Goal: Task Accomplishment & Management: Complete application form

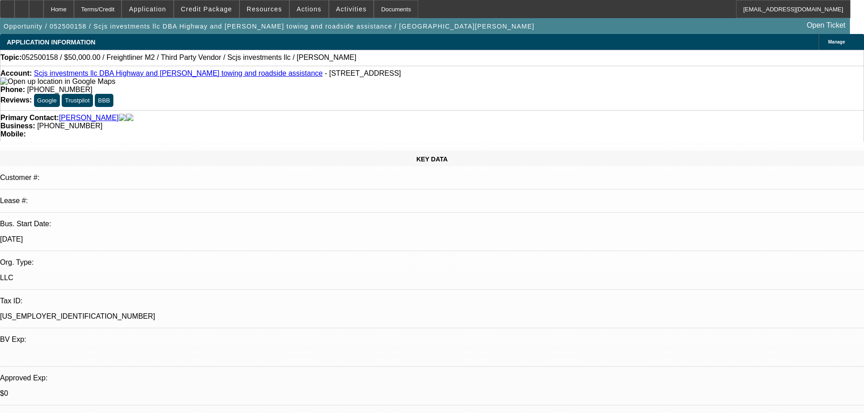
select select "0.2"
select select "2"
select select "0"
select select "6"
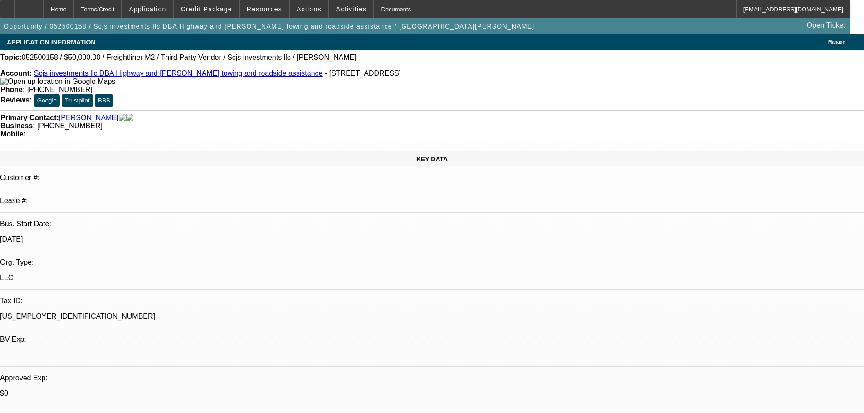
select select "0.2"
select select "0"
select select "6"
select select "0"
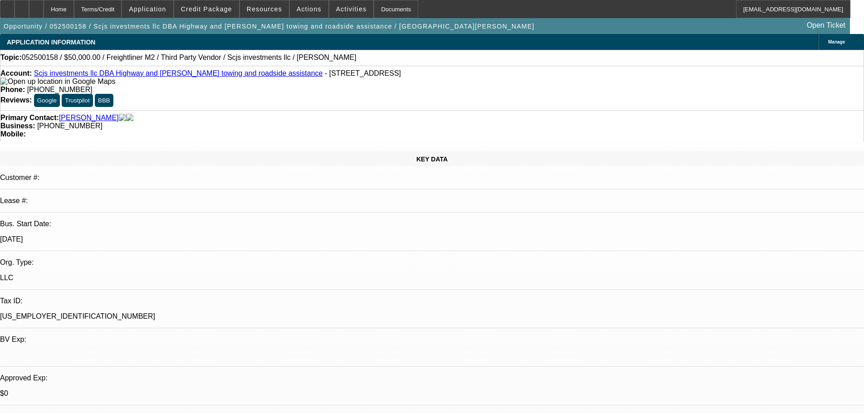
select select "0"
select select "0.1"
select select "4"
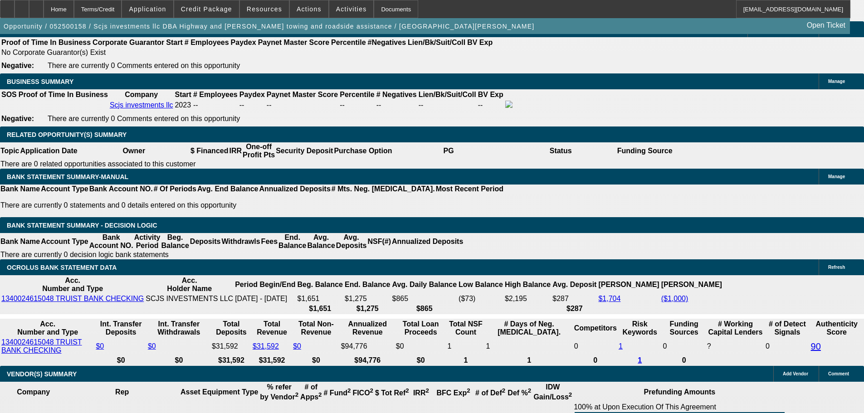
scroll to position [1134, 0]
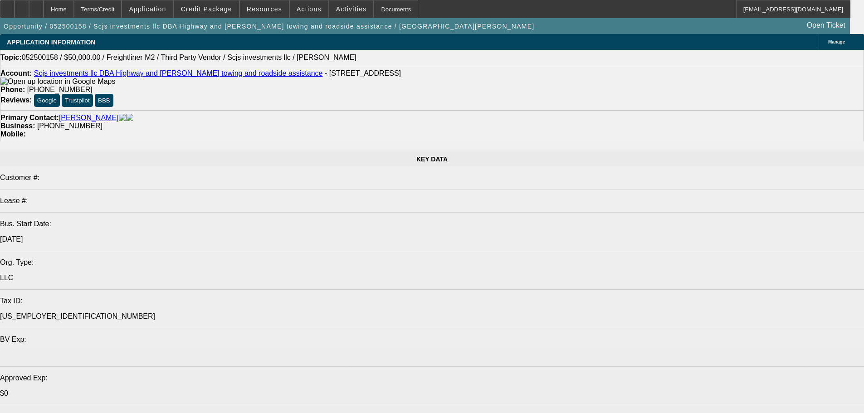
select select "0.2"
select select "2"
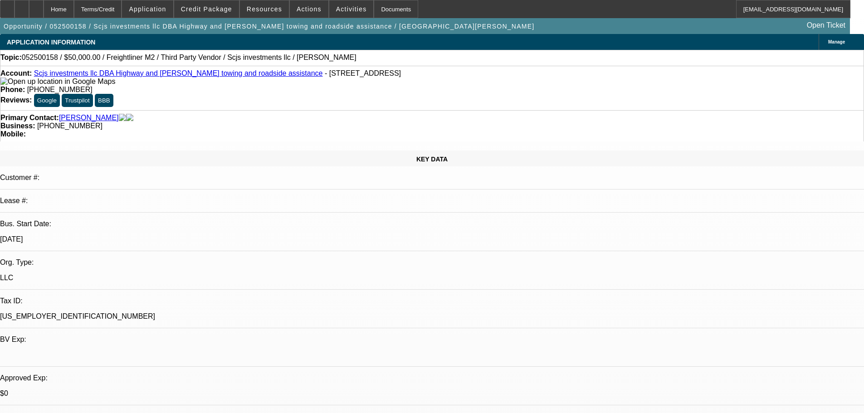
select select "0"
select select "6"
select select "0.2"
select select "0"
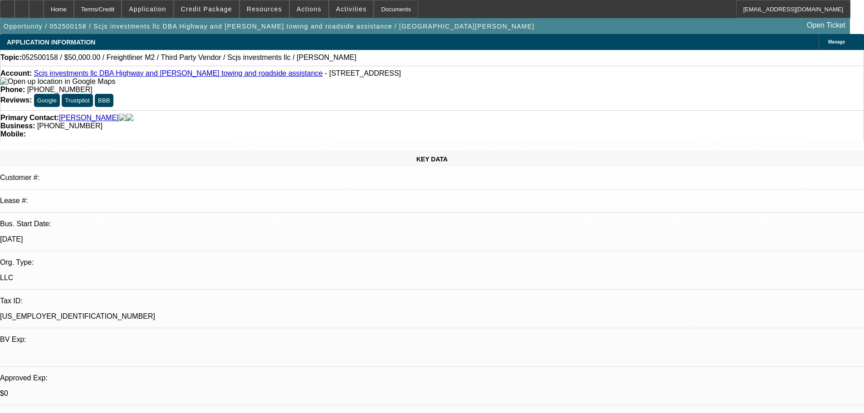
select select "6"
select select "0"
select select "0.1"
select select "4"
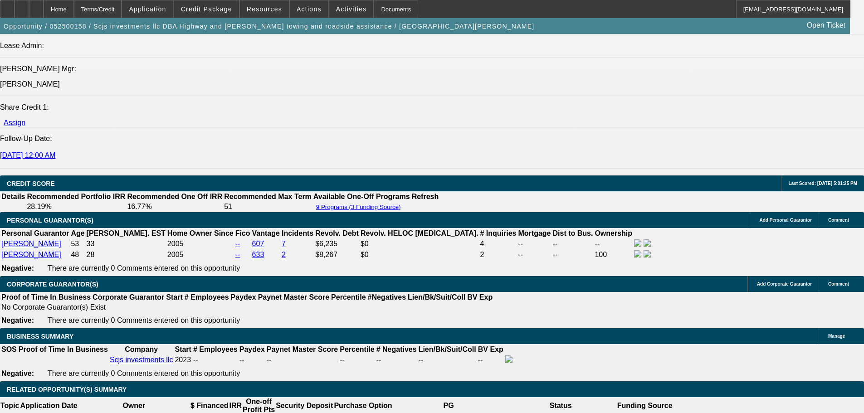
scroll to position [1180, 0]
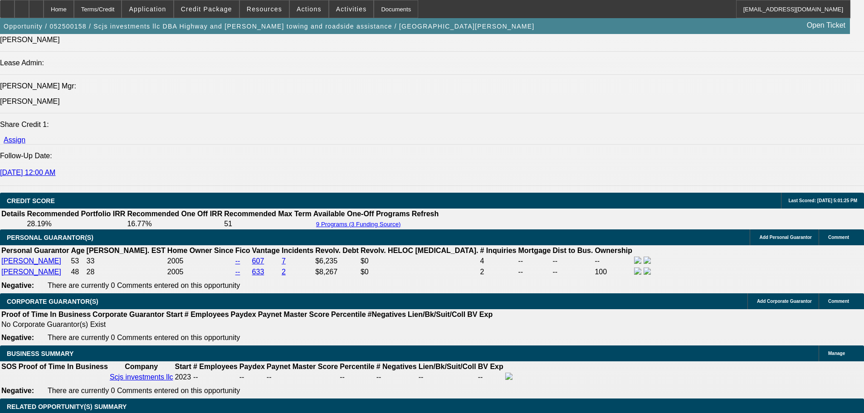
drag, startPoint x: 346, startPoint y: 163, endPoint x: 350, endPoint y: 165, distance: 5.1
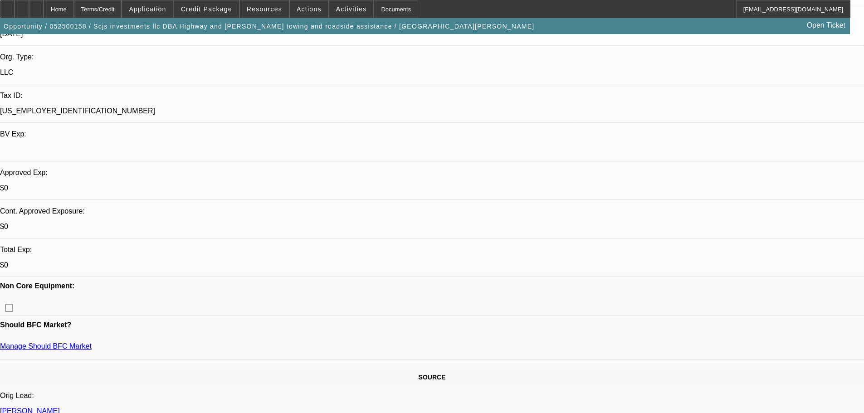
select select "0.2"
select select "2"
select select "0"
select select "6"
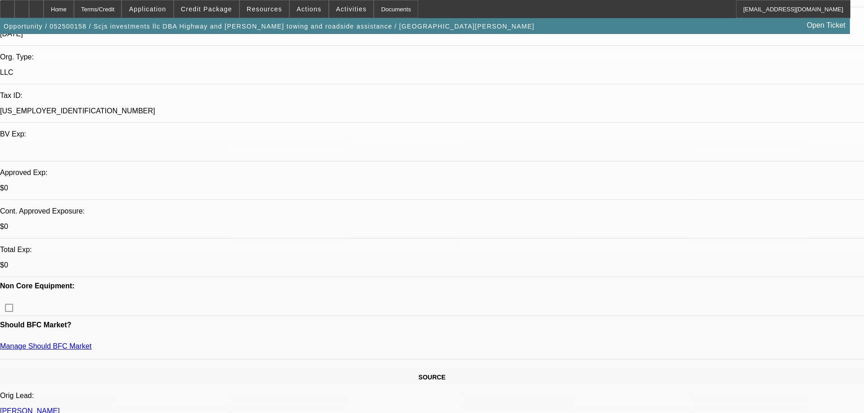
select select "0.2"
select select "0"
select select "6"
select select "0"
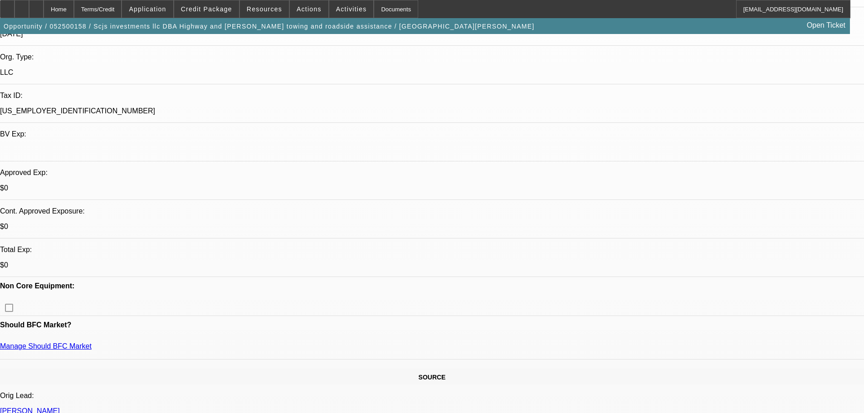
select select "0"
select select "0.1"
select select "4"
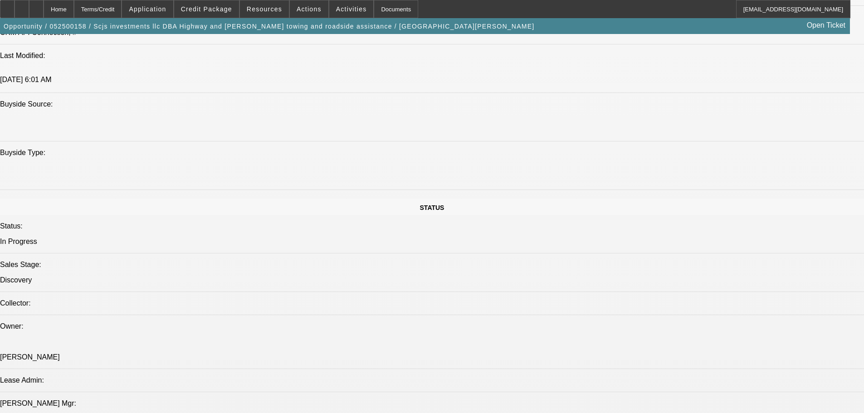
scroll to position [1180, 0]
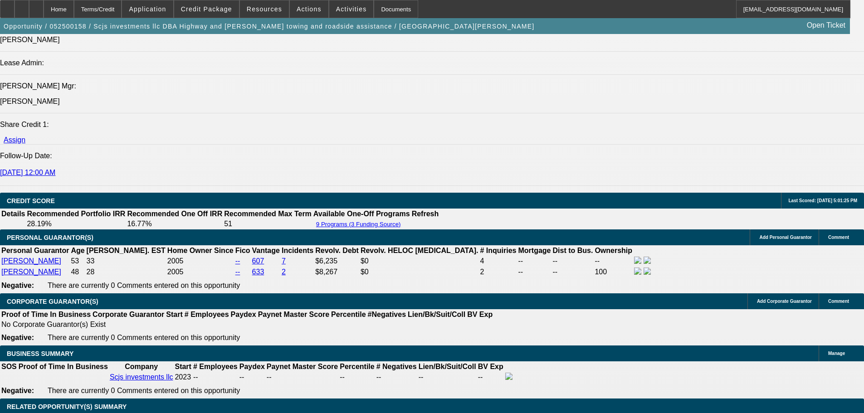
drag, startPoint x: 285, startPoint y: 155, endPoint x: 292, endPoint y: 154, distance: 7.3
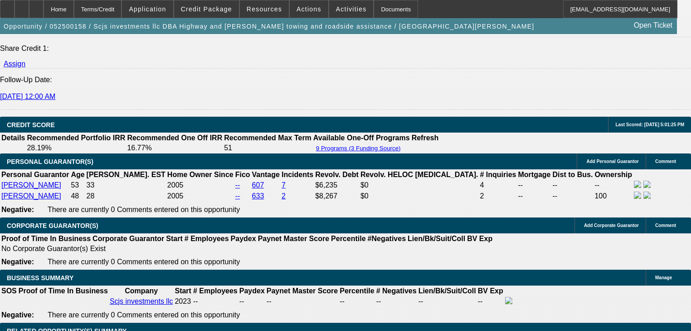
scroll to position [1442, 0]
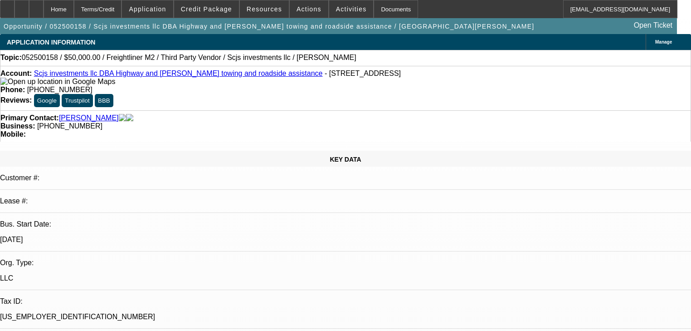
select select "0.2"
select select "2"
select select "0"
select select "6"
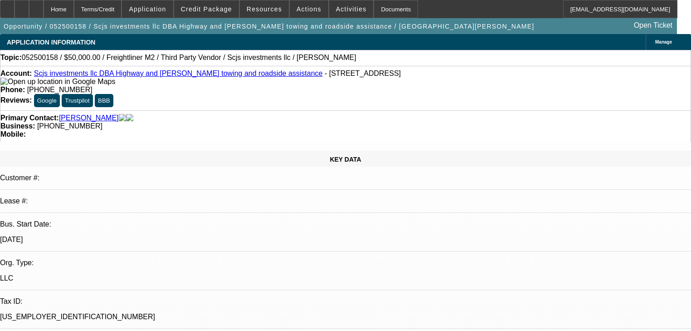
select select "0.2"
select select "0"
select select "6"
select select "0"
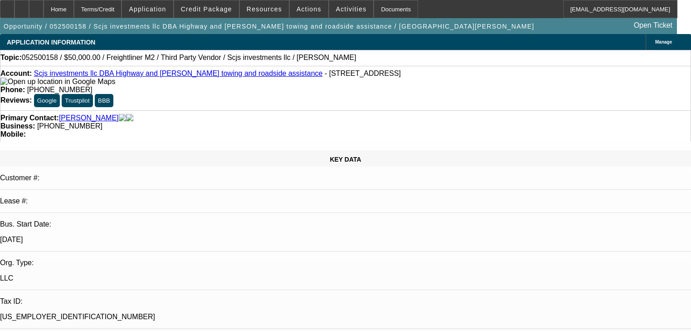
select select "0"
select select "0.1"
select select "4"
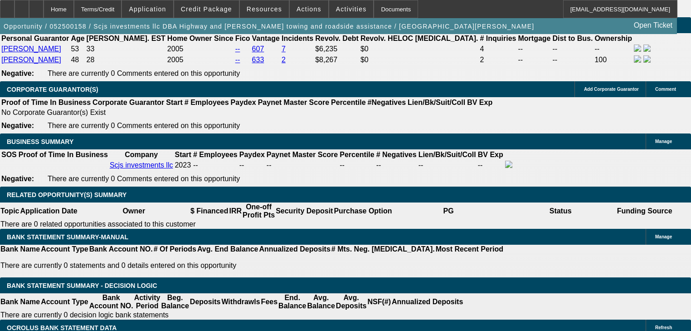
scroll to position [218, 0]
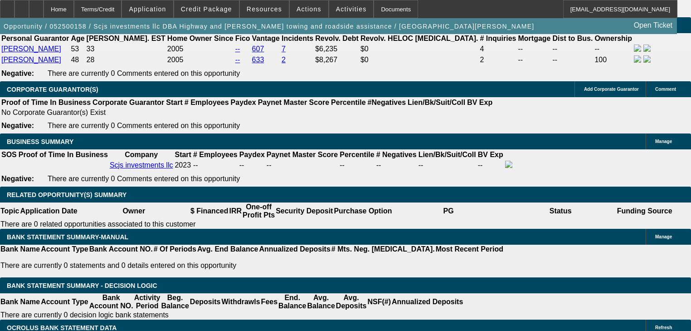
select select "1"
select select "0.2"
select select "2"
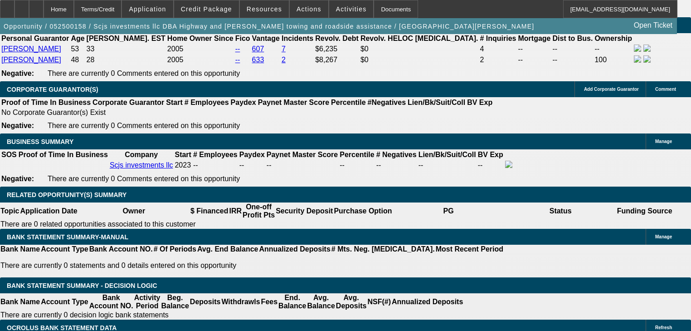
select select "0"
select select "6"
select select "0.2"
select select "0"
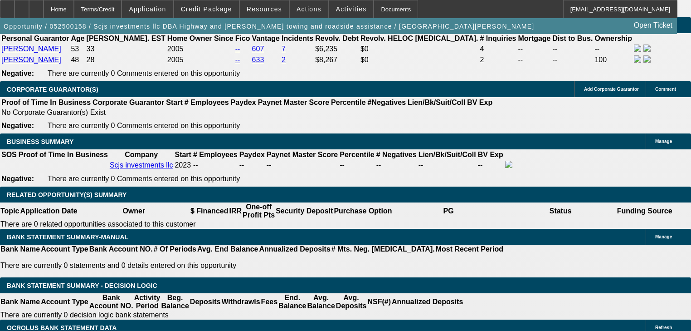
select select "6"
select select "0"
select select "0.1"
select select "4"
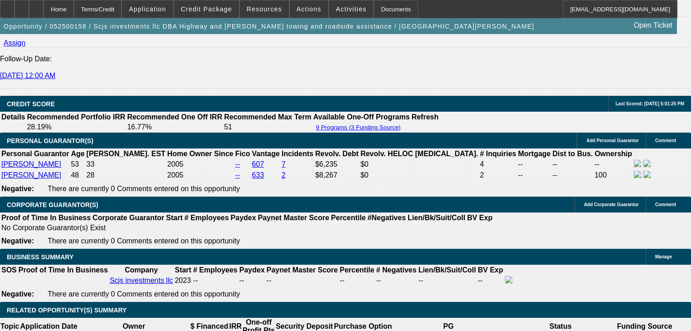
scroll to position [1296, 0]
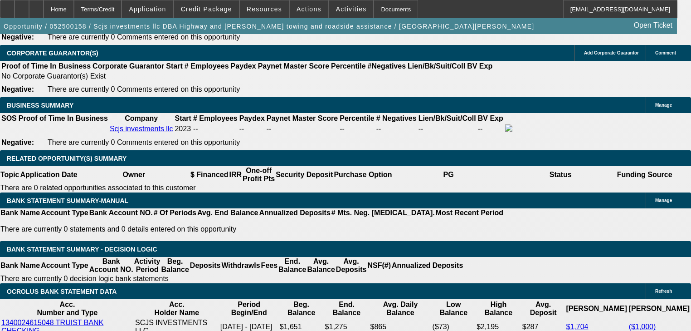
scroll to position [1441, 0]
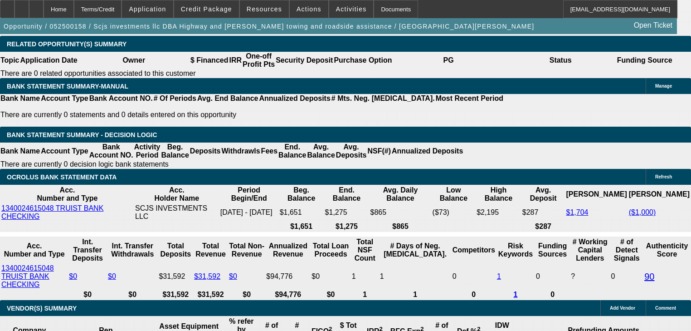
scroll to position [1332, 0]
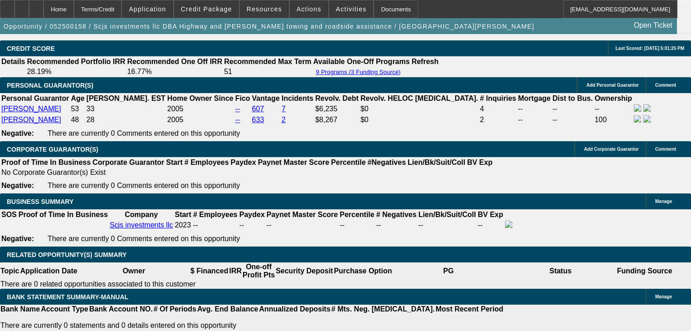
drag, startPoint x: 218, startPoint y: 196, endPoint x: 259, endPoint y: 201, distance: 40.7
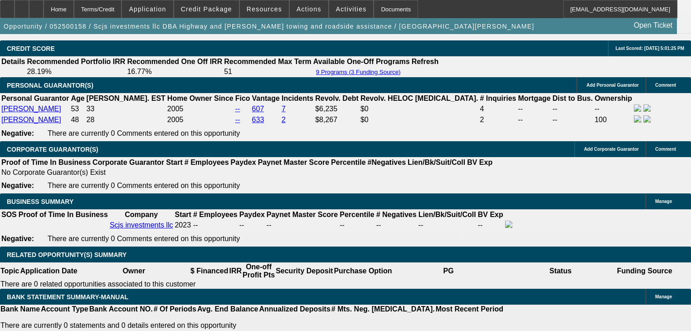
scroll to position [739, 0]
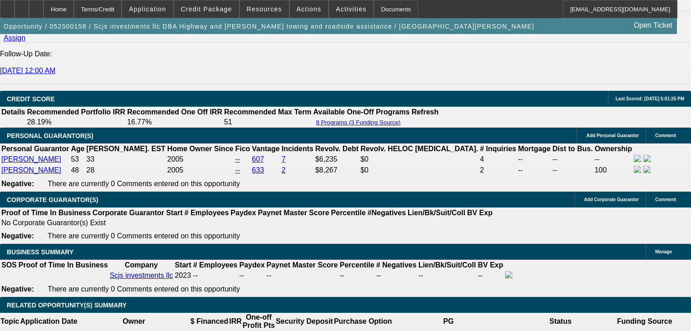
scroll to position [1368, 0]
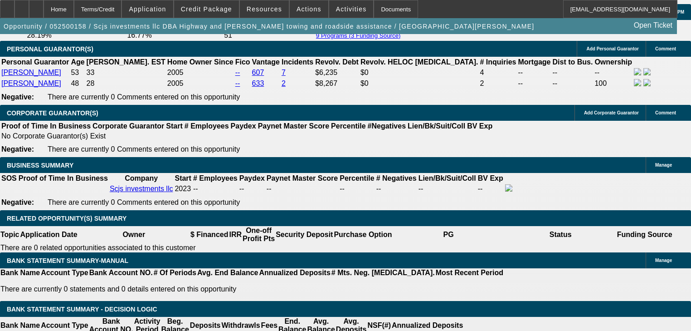
drag, startPoint x: 271, startPoint y: 152, endPoint x: 277, endPoint y: 152, distance: 6.4
drag, startPoint x: 278, startPoint y: 152, endPoint x: 276, endPoint y: 159, distance: 7.2
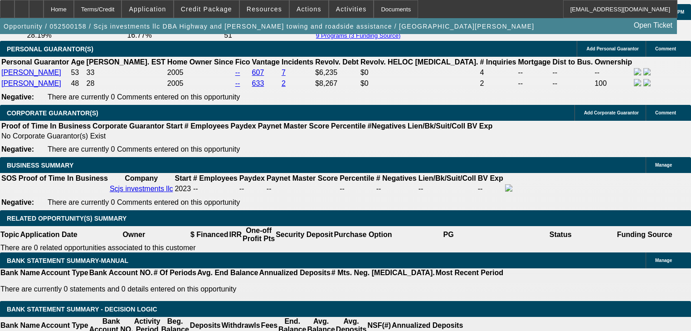
drag, startPoint x: 197, startPoint y: 155, endPoint x: 122, endPoint y: 111, distance: 87.2
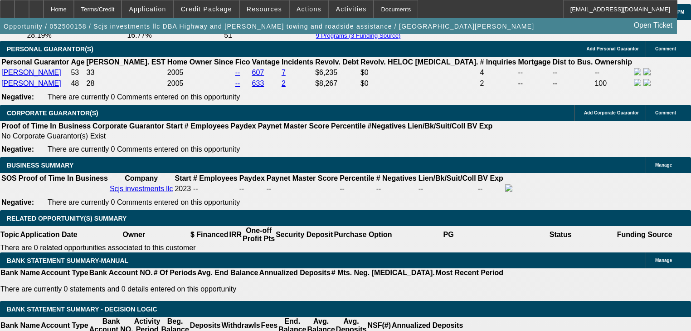
click at [199, 5] on span "Credit Package" at bounding box center [206, 8] width 51 height 7
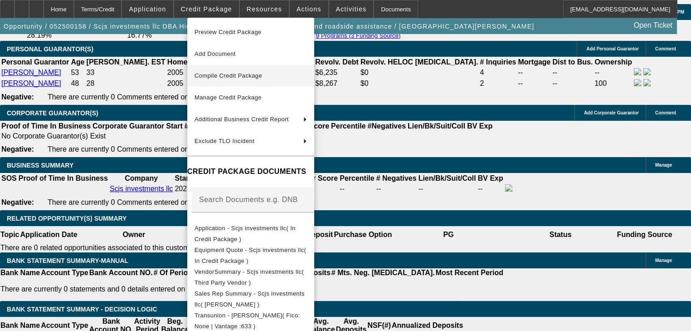
click at [230, 73] on span "Compile Credit Package" at bounding box center [229, 75] width 68 height 7
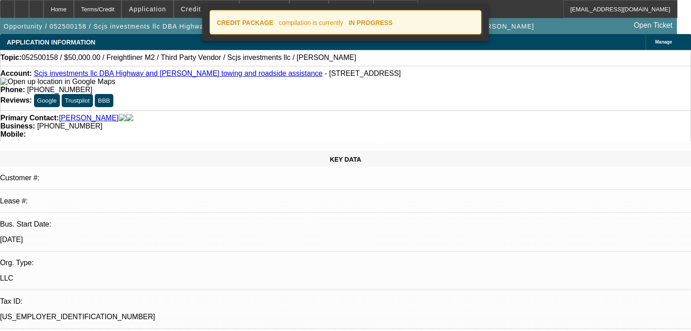
select select "0.2"
select select "2"
select select "0"
select select "6"
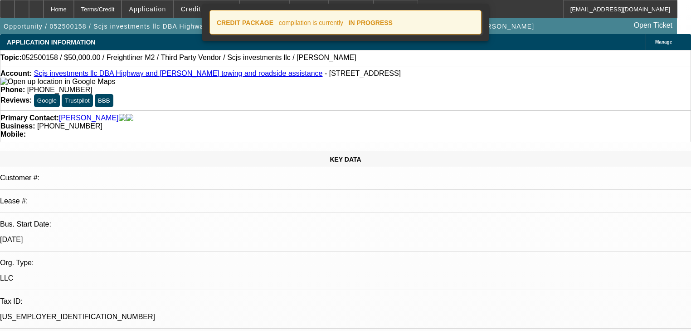
select select "0.2"
select select "0"
select select "6"
select select "0"
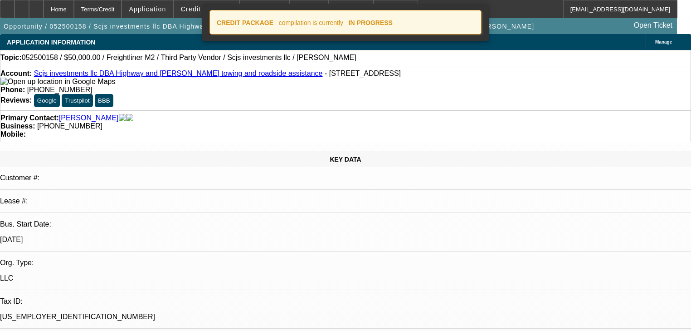
select select "0"
select select "0.1"
select select "4"
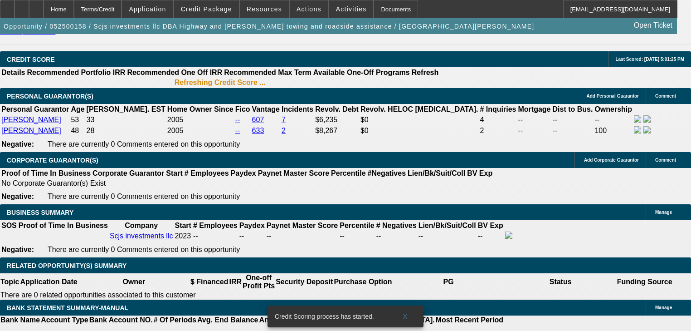
scroll to position [1324, 0]
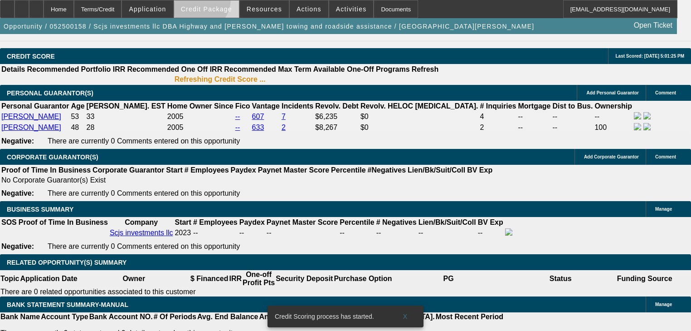
click at [210, 1] on span at bounding box center [206, 9] width 65 height 22
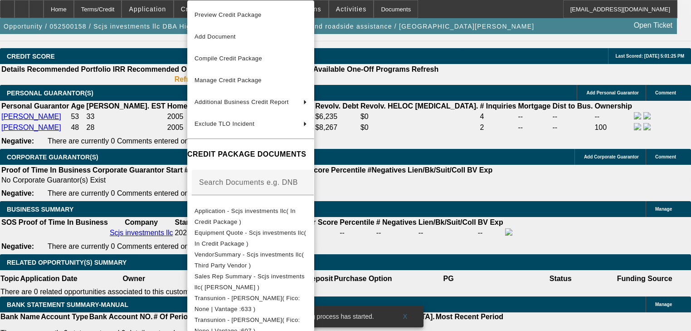
click at [163, 63] on div at bounding box center [345, 165] width 691 height 331
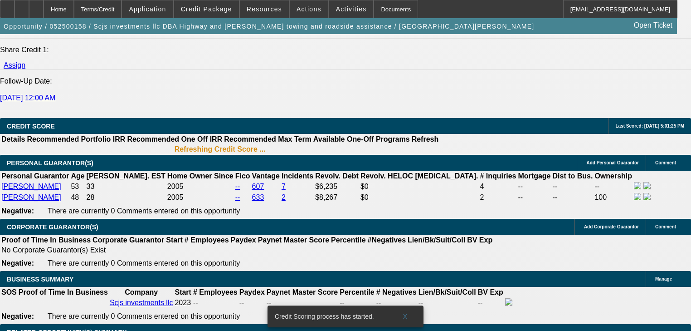
scroll to position [1287, 0]
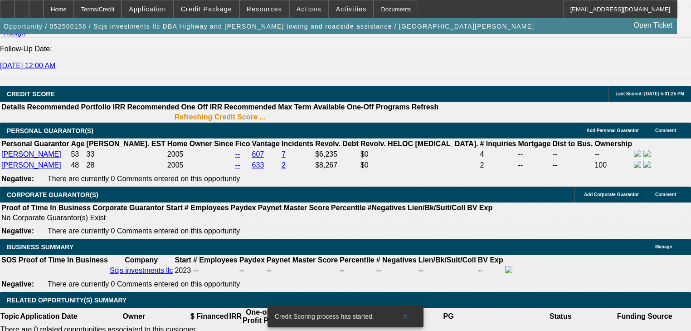
drag, startPoint x: 257, startPoint y: 158, endPoint x: 265, endPoint y: 161, distance: 7.9
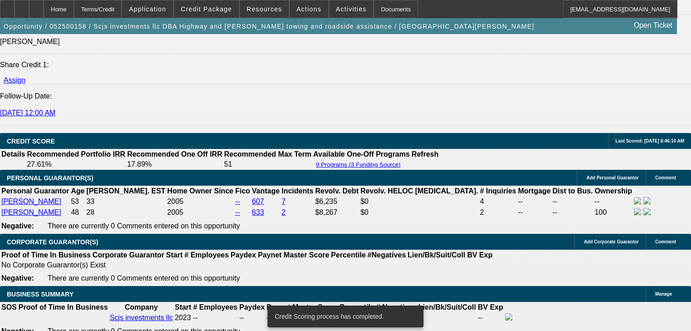
scroll to position [1227, 0]
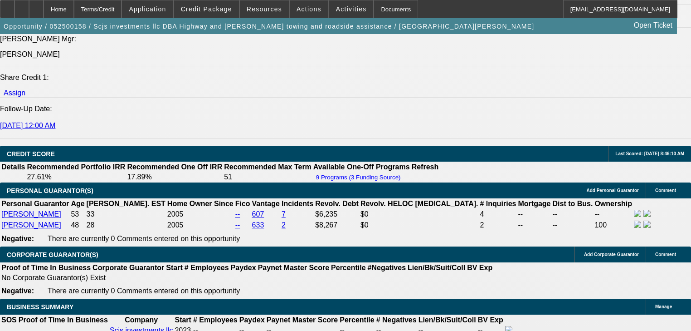
drag, startPoint x: 260, startPoint y: 215, endPoint x: 270, endPoint y: 216, distance: 11.0
drag, startPoint x: 176, startPoint y: 114, endPoint x: 191, endPoint y: 69, distance: 46.9
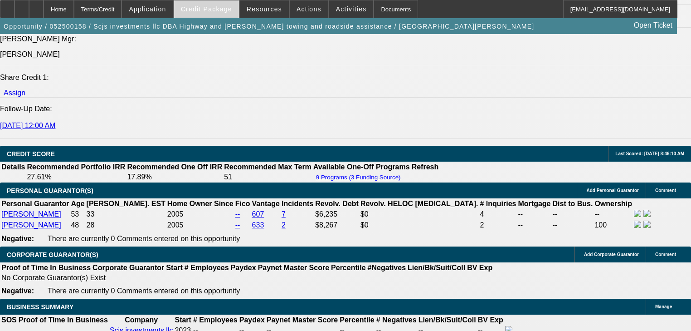
click at [201, 9] on span "Credit Package" at bounding box center [206, 8] width 51 height 7
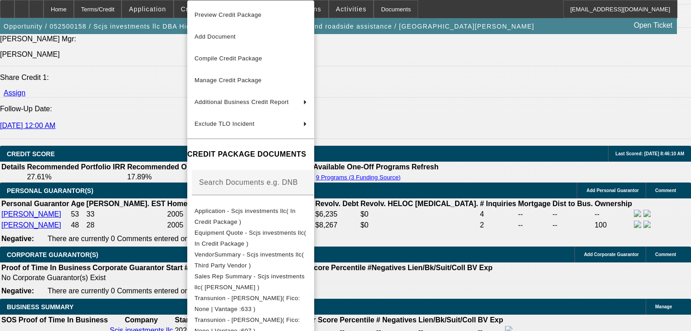
click at [157, 8] on div at bounding box center [345, 165] width 691 height 331
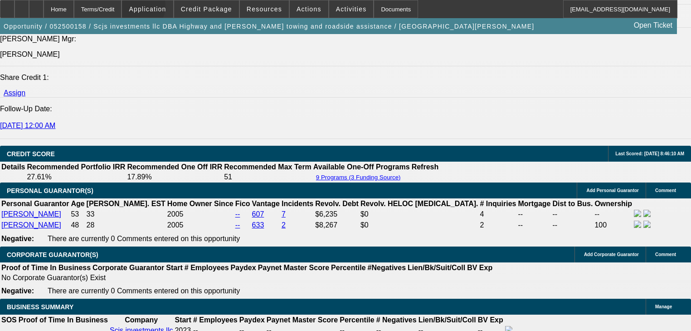
click at [157, 8] on span "Application" at bounding box center [147, 8] width 37 height 7
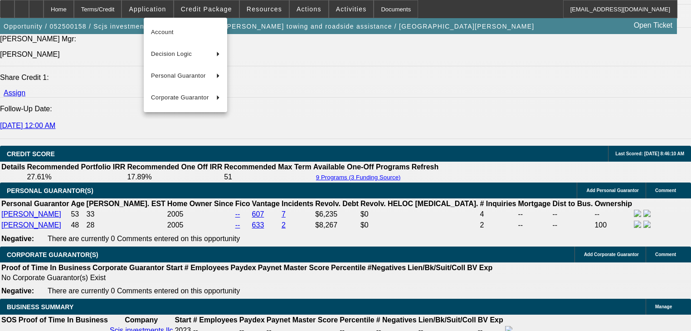
click at [157, 8] on div at bounding box center [345, 165] width 691 height 331
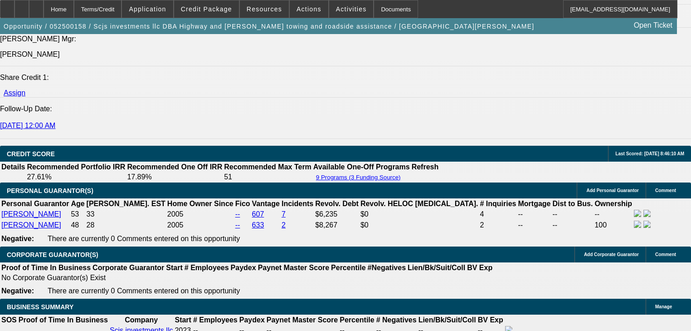
scroll to position [1408, 0]
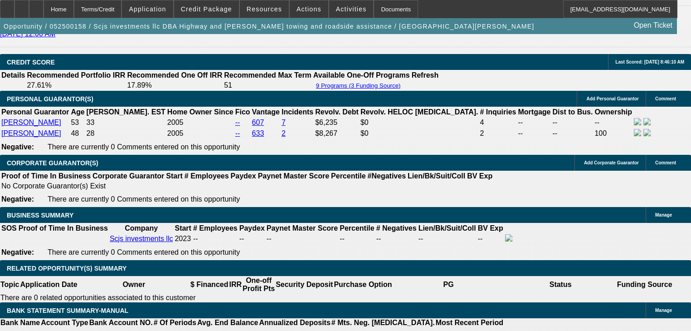
scroll to position [1349, 0]
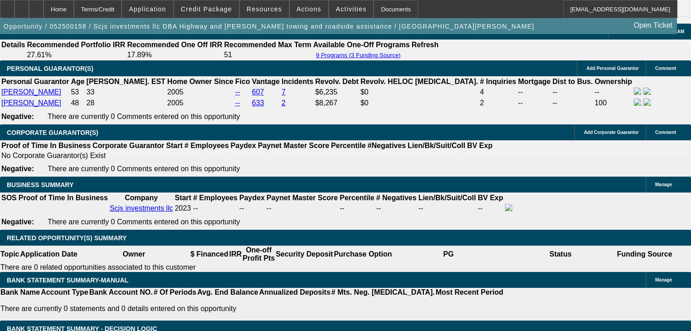
scroll to position [123, 0]
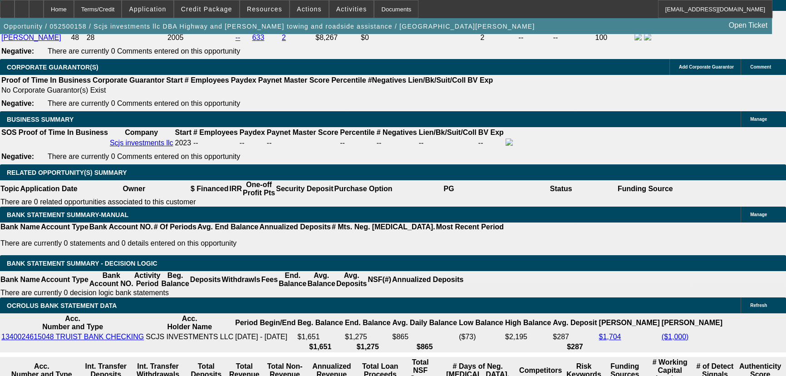
scroll to position [1431, 0]
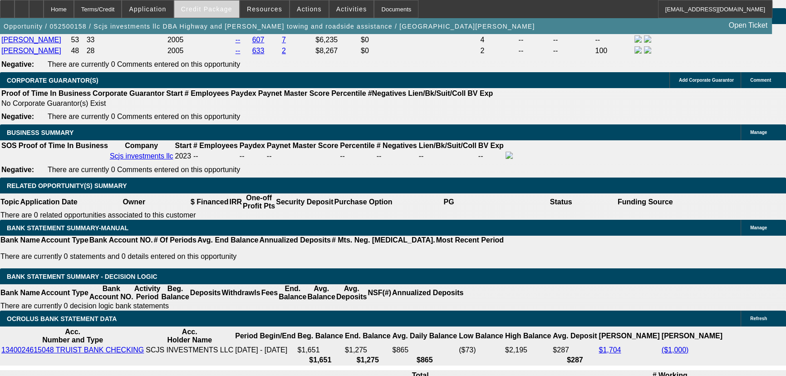
scroll to position [1349, 0]
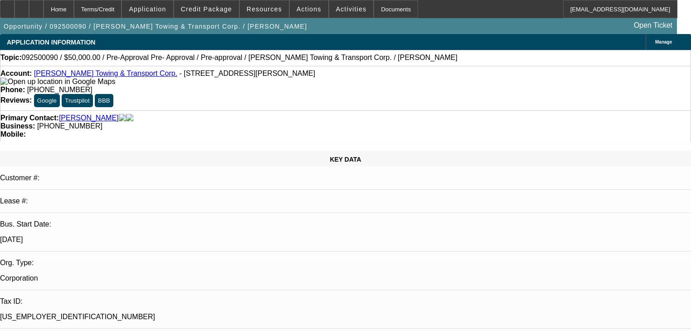
select select "0"
select select "2"
select select "0"
select select "1"
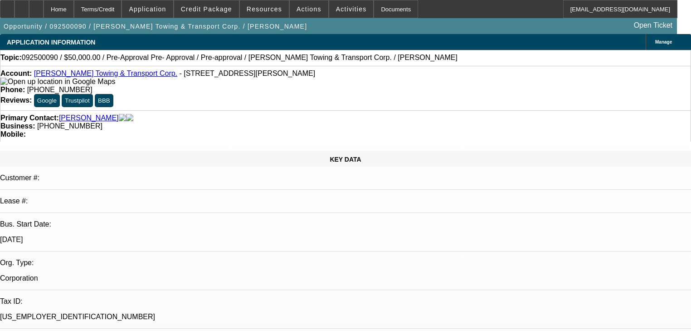
select select "0"
select select "2"
select select "0"
select select "1"
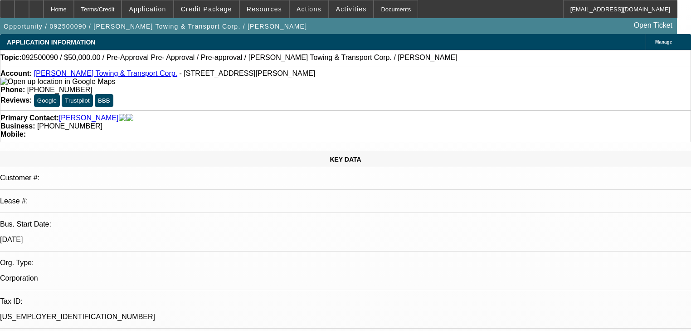
select select "0"
select select "0.1"
select select "4"
select select "0"
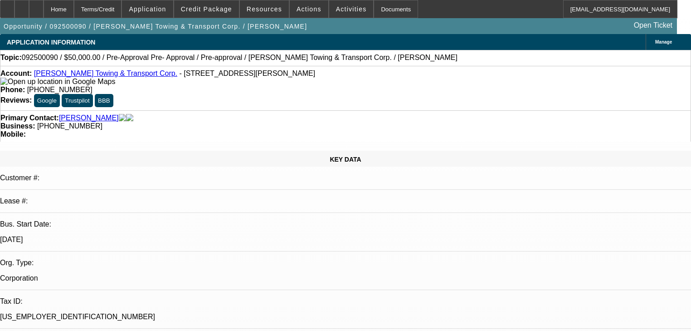
select select "0.1"
select select "4"
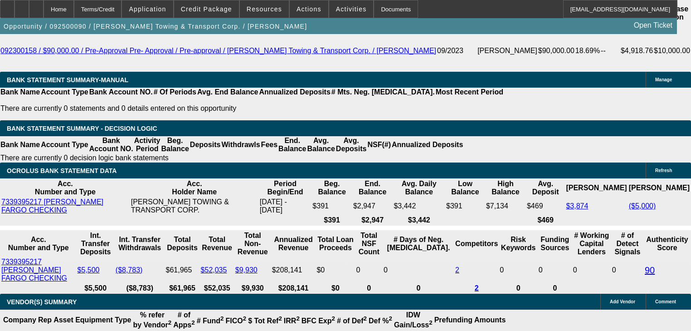
scroll to position [1270, 0]
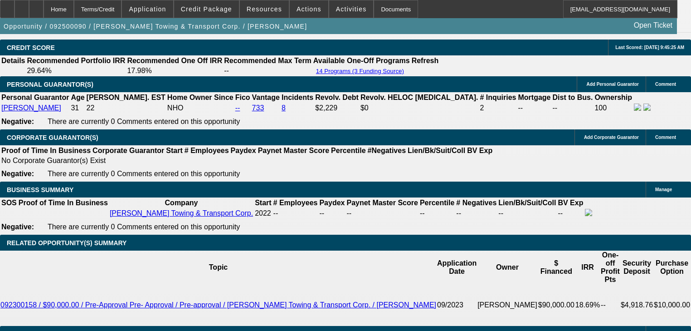
select select "0"
select select "2"
select select "0.1"
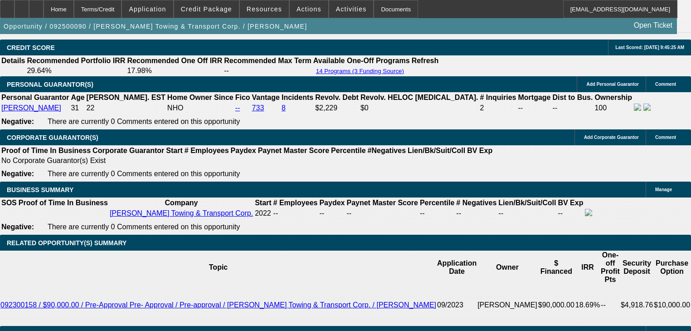
select select "4"
select select "0"
select select "2"
select select "0.1"
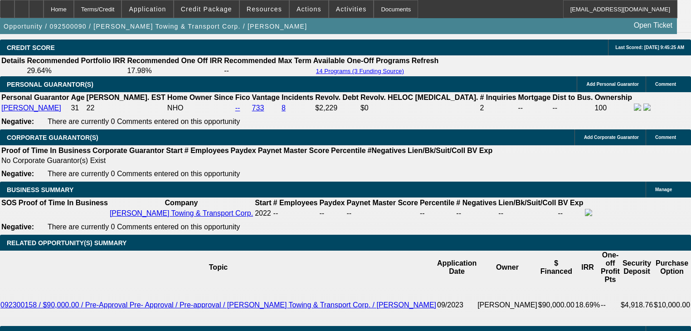
select select "4"
select select "0"
select select "0.1"
select select "4"
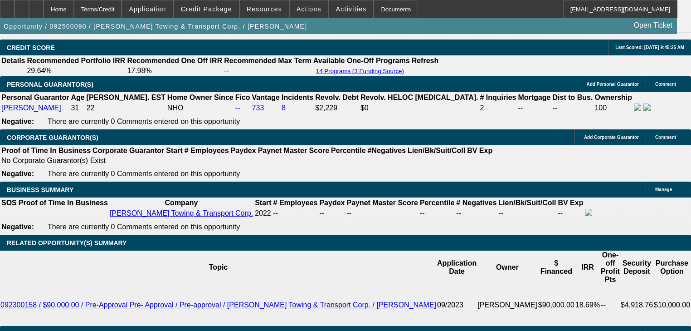
select select "0.1"
select select "2"
select select "0.1"
select select "4"
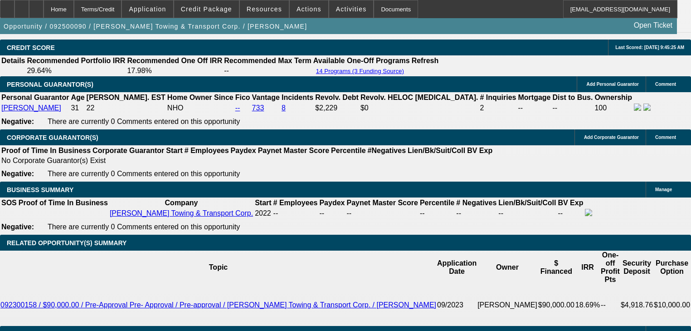
select select "0"
select select "2"
select select "0"
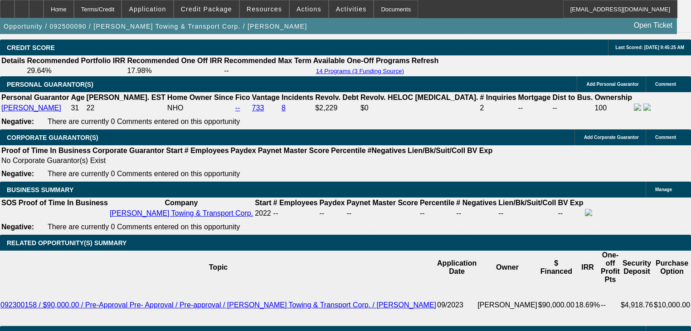
select select "1"
select select "0"
select select "2"
select select "0"
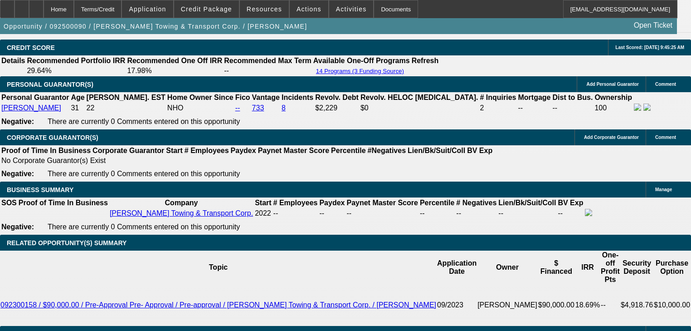
select select "1"
select select "0"
select select "0.1"
select select "4"
select select "0"
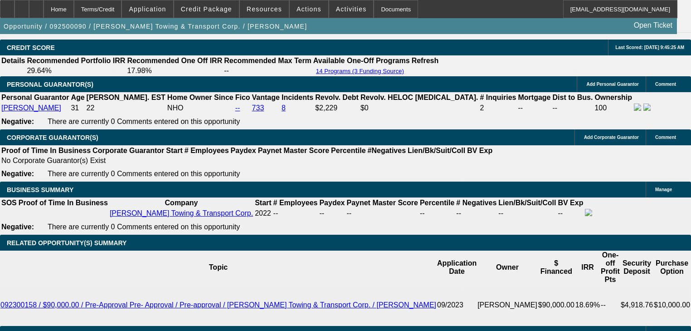
select select "0"
select select "0.1"
select select "4"
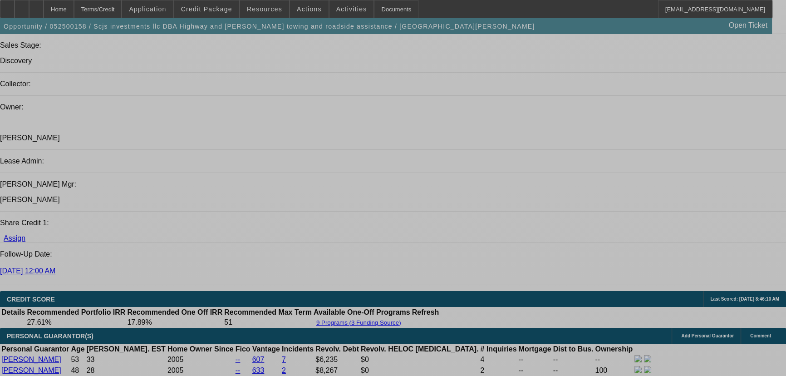
select select "0.2"
select select "2"
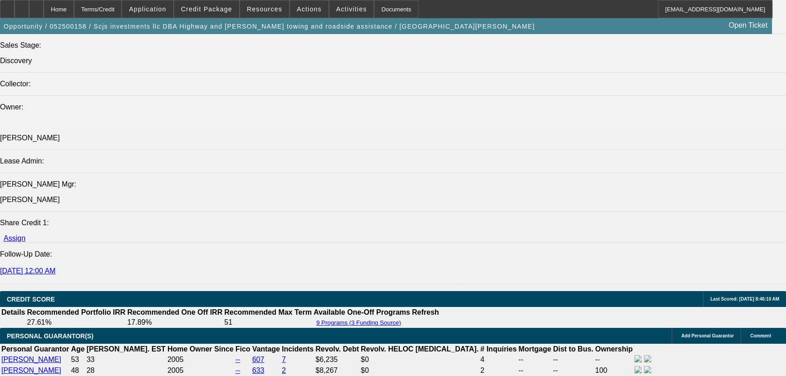
select select "2"
select select "0"
select select "6"
select select "0.2"
select select "0"
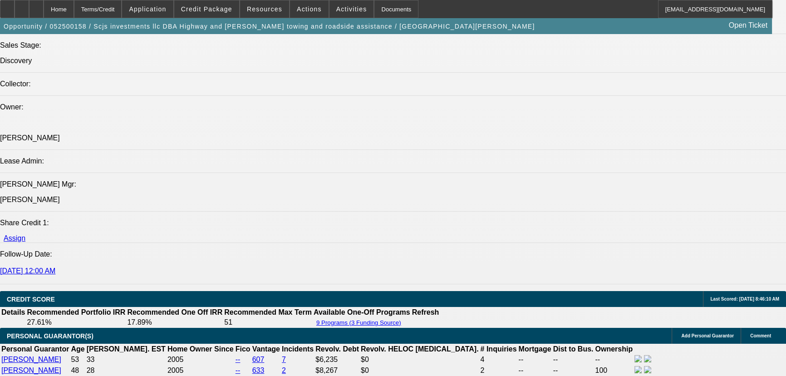
select select "0"
select select "6"
select select "0"
select select "0.1"
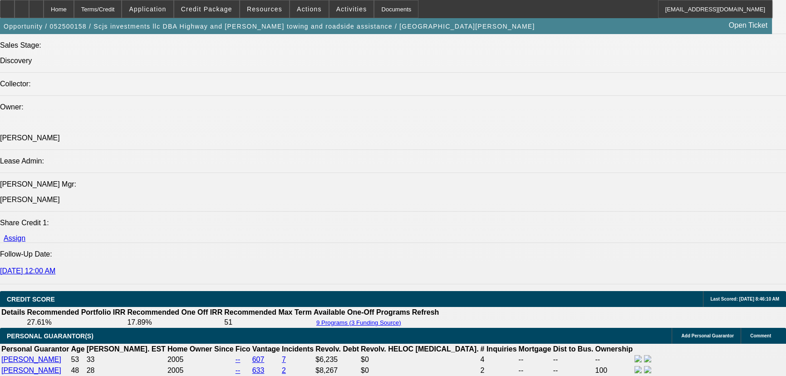
select select "4"
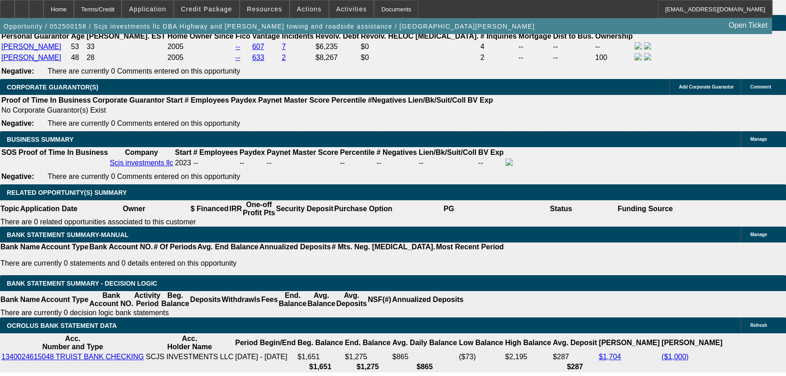
scroll to position [1413, 0]
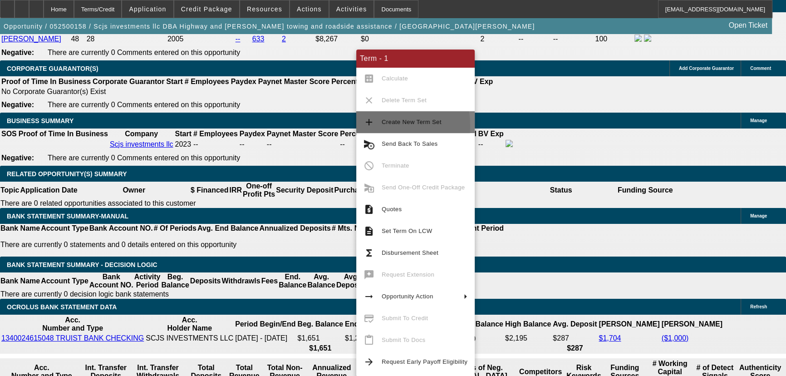
click at [373, 126] on mat-icon "add" at bounding box center [368, 122] width 11 height 11
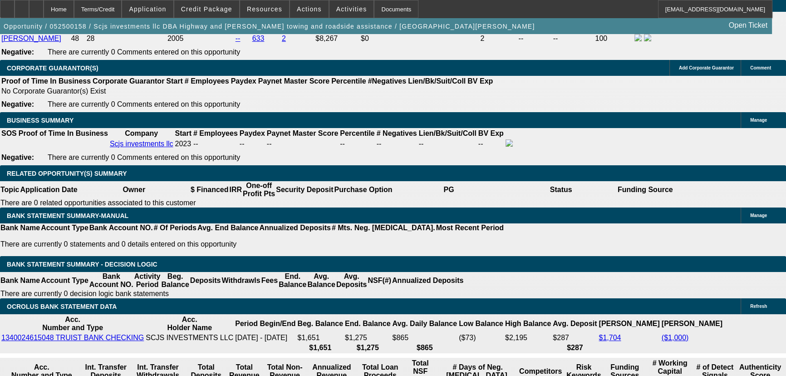
select select "0"
select select "0.1"
select select "4"
select select "0.2"
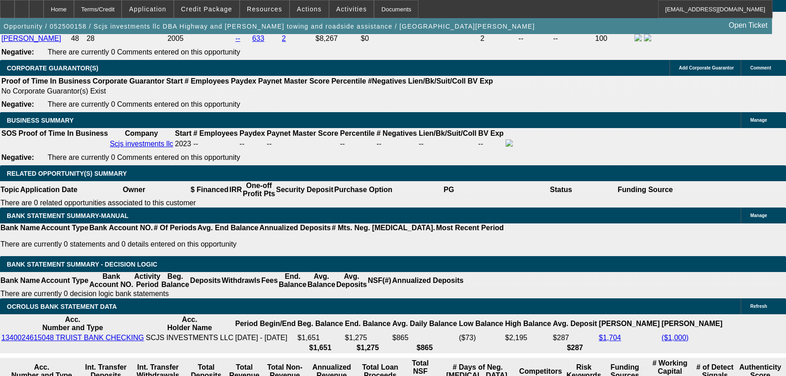
select select "2"
select select "0"
select select "6"
select select "0.2"
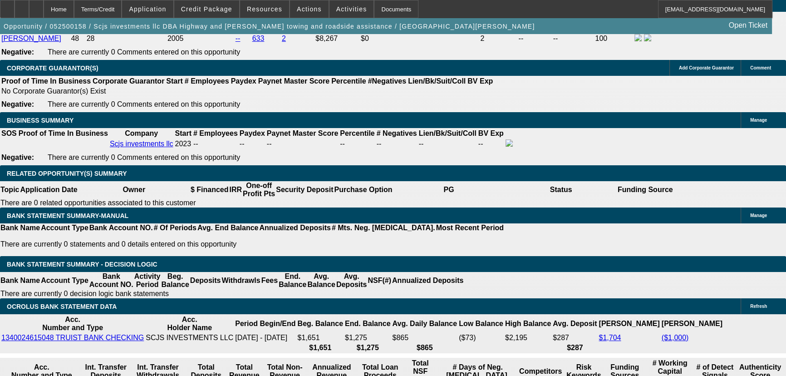
select select "0"
select select "6"
select select "0"
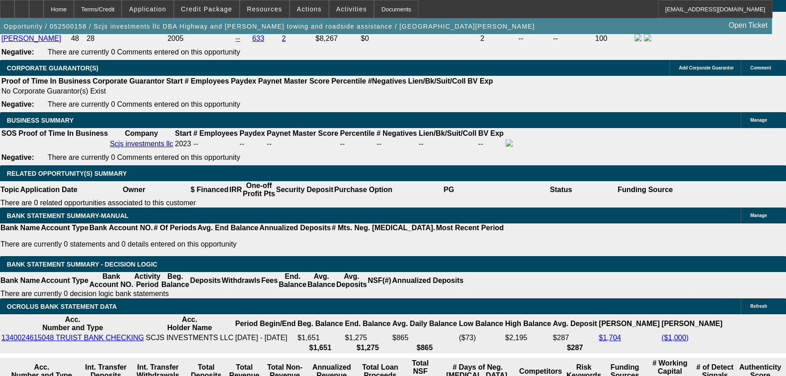
select select "0.1"
select select "4"
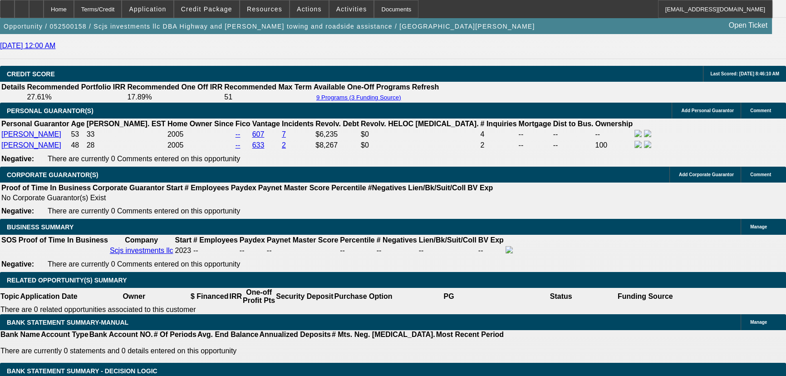
scroll to position [1322, 0]
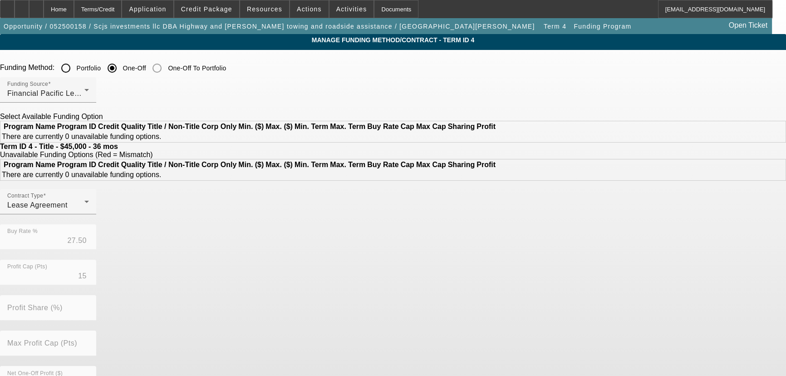
click at [75, 66] on input "Portfolio" at bounding box center [66, 68] width 18 height 18
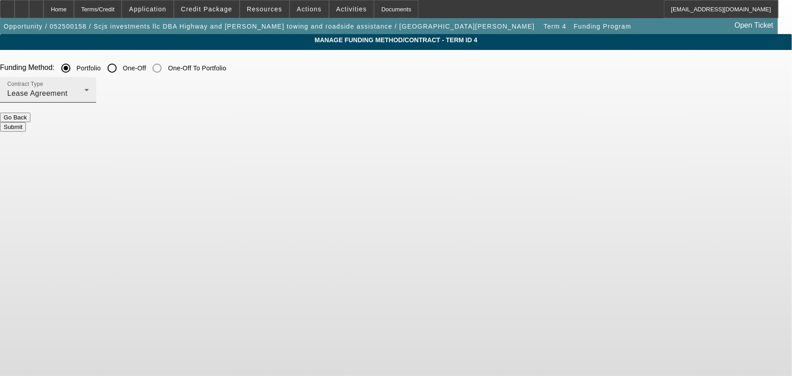
click at [84, 92] on div "Lease Agreement" at bounding box center [45, 93] width 77 height 11
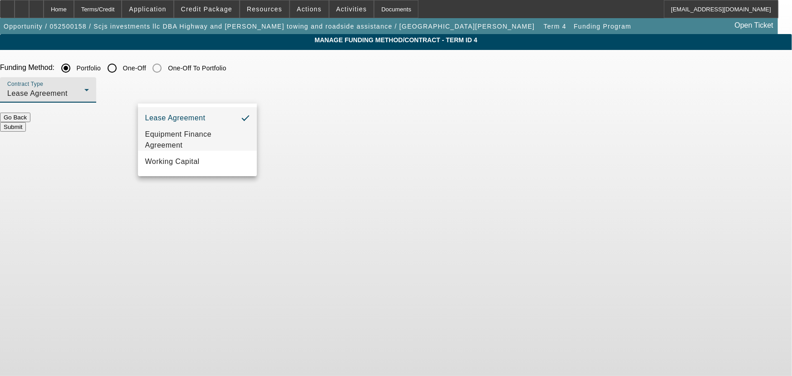
click at [210, 135] on span "Equipment Finance Agreement" at bounding box center [197, 140] width 104 height 22
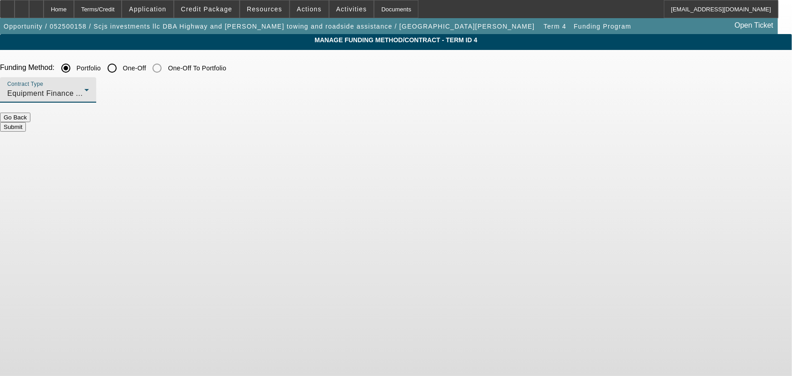
click at [26, 122] on button "Submit" at bounding box center [13, 127] width 26 height 10
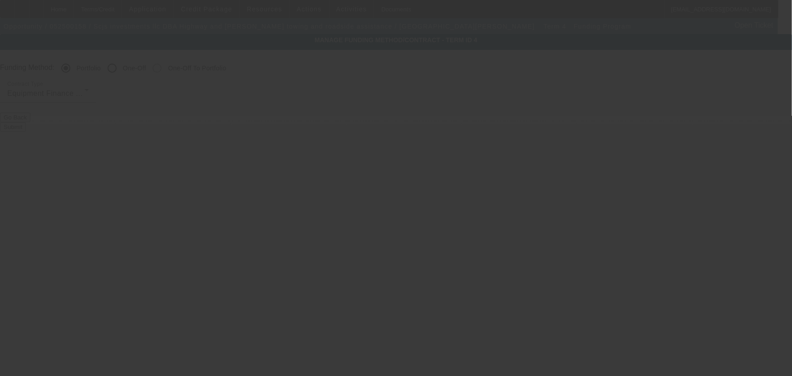
radio input "false"
radio input "true"
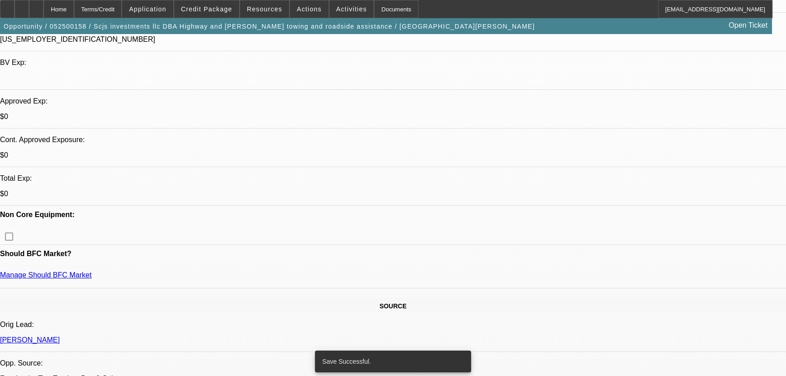
select select "0"
select select "6"
select select "0.2"
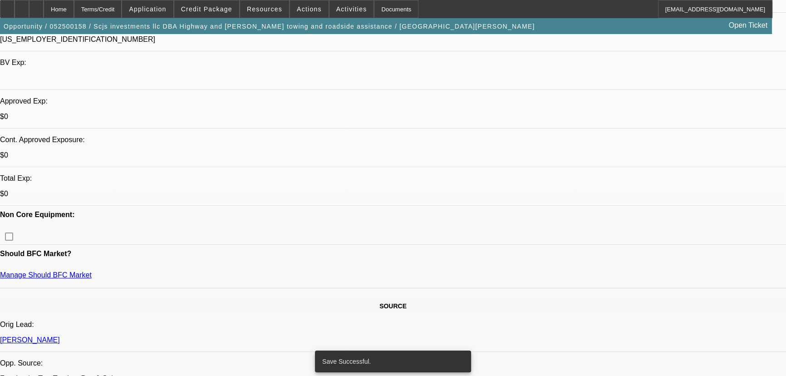
select select "2"
select select "0"
select select "6"
select select "0.2"
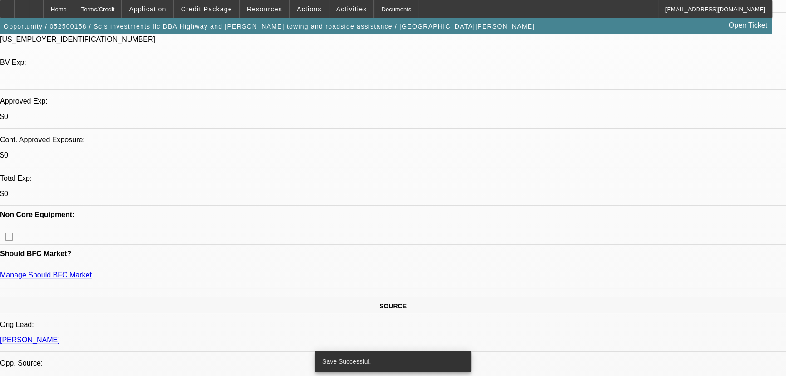
select select "0"
select select "6"
select select "0"
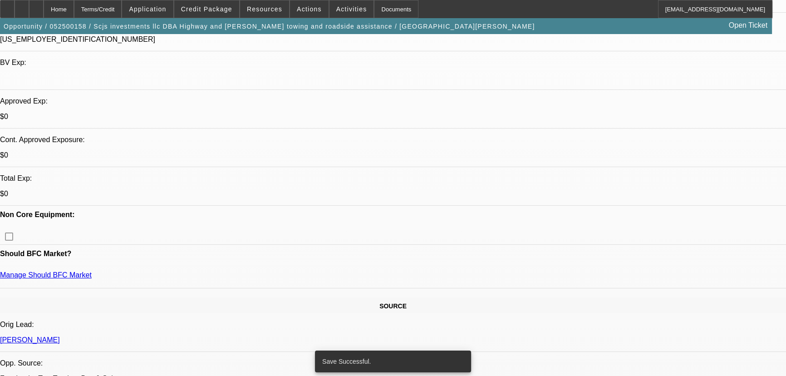
select select "0.1"
select select "4"
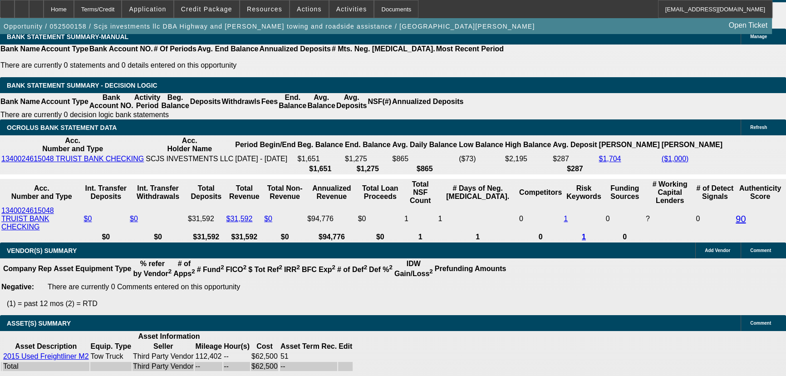
scroll to position [1415, 0]
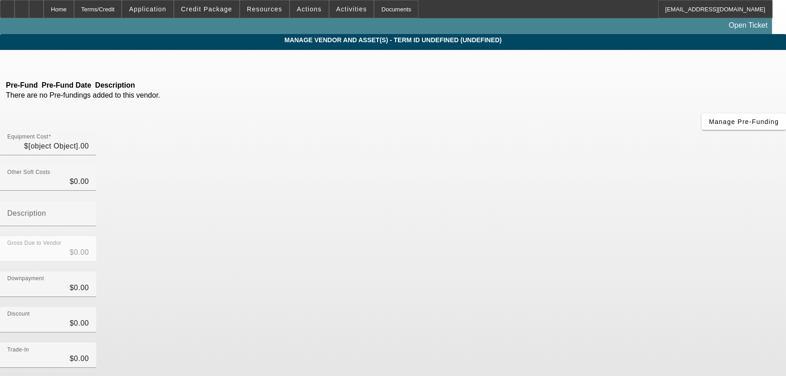
type input "$45,000.00"
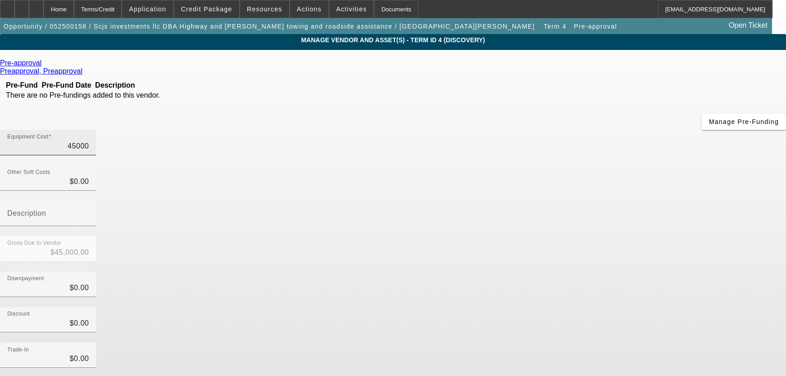
click at [89, 141] on input "45000" at bounding box center [48, 146] width 82 height 11
type input "4"
type input "$4.00"
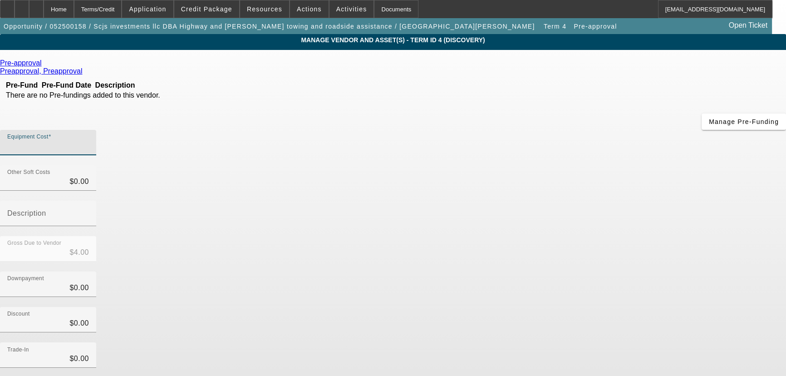
type input "$0.00"
type input "3"
type input "$3.00"
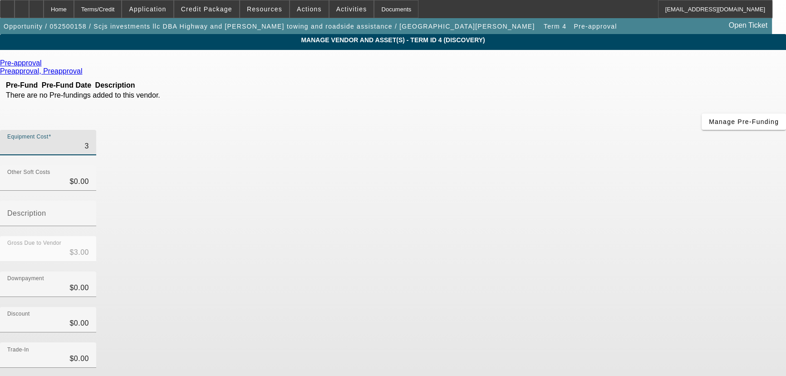
type input "36"
type input "$36.00"
type input "360"
type input "$360.00"
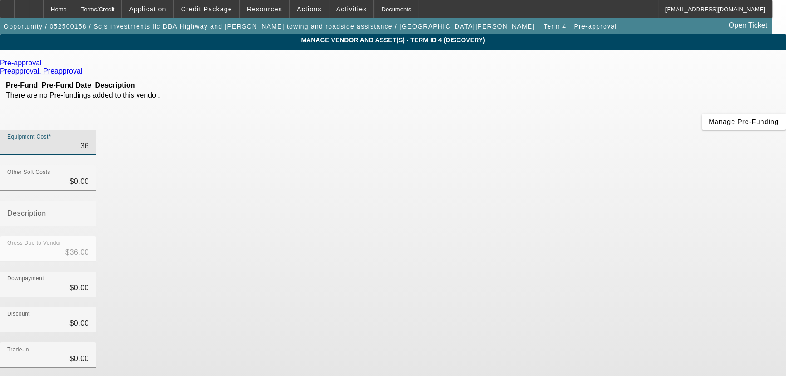
type input "$360.00"
type input "3600"
type input "$3,600.00"
type input "36000"
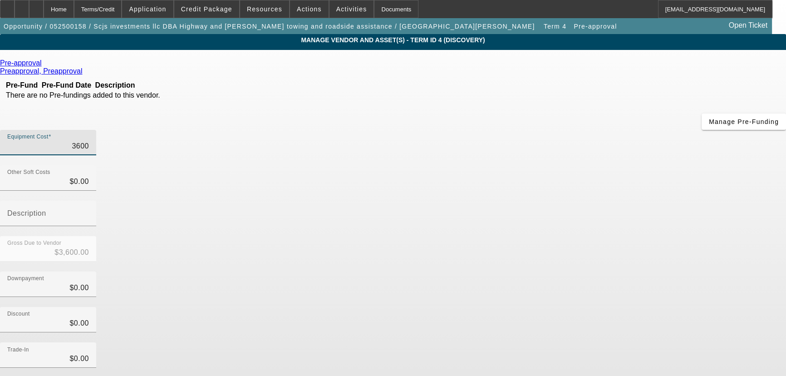
type input "$36,000.00"
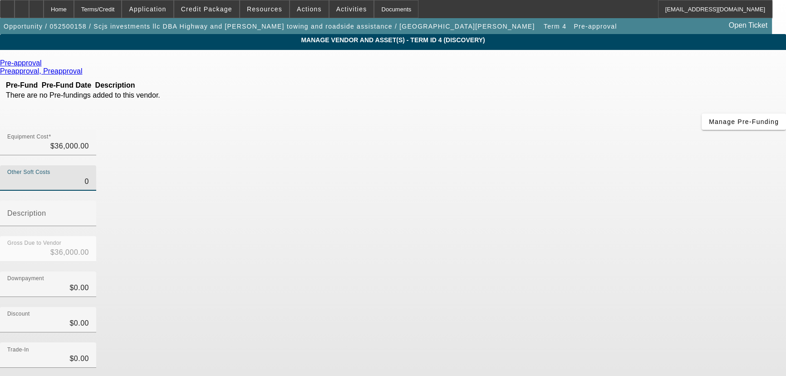
type input "$0.00"
drag, startPoint x: 608, startPoint y: 364, endPoint x: 606, endPoint y: 360, distance: 4.7
click at [606, 361] on form "Pre-approval Preapproval, Preapproval Pre-Fund Pre-Fund Date Description There …" at bounding box center [393, 285] width 786 height 453
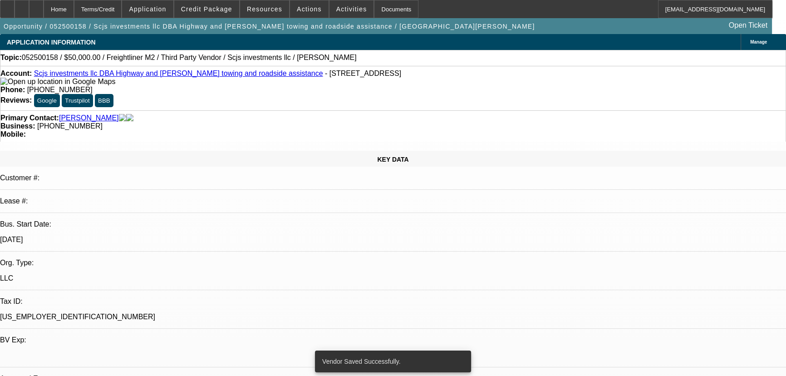
select select "0"
select select "6"
select select "0.2"
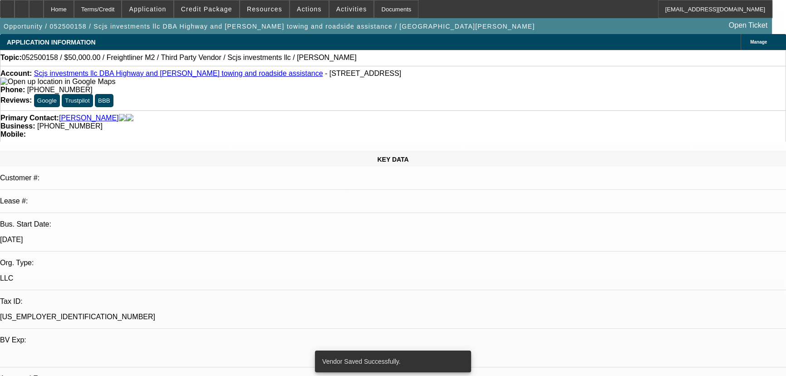
select select "2"
select select "0"
select select "6"
select select "0.2"
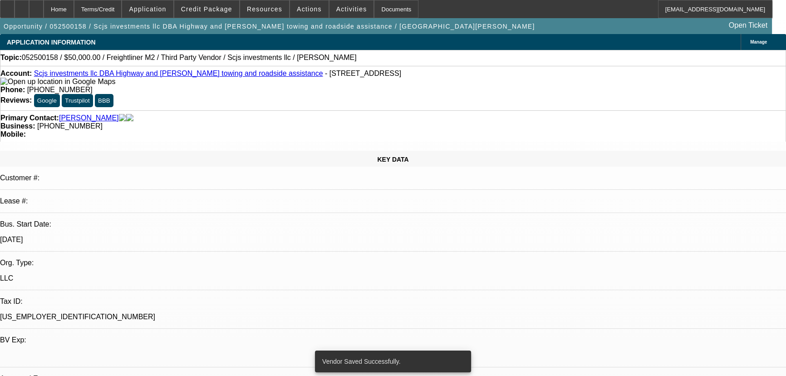
select select "0"
select select "6"
select select "0"
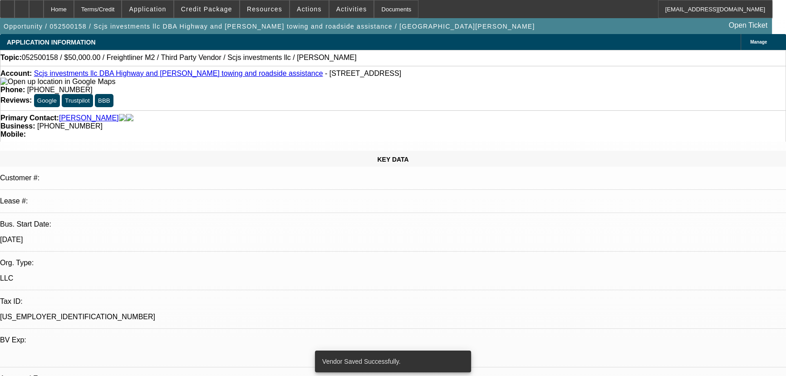
select select "0.1"
select select "4"
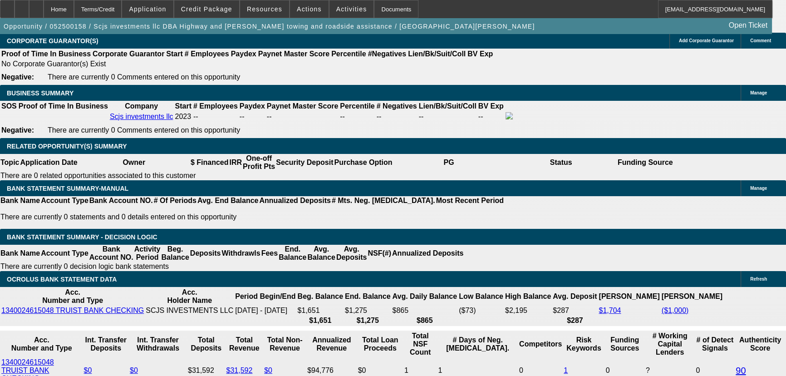
scroll to position [1374, 0]
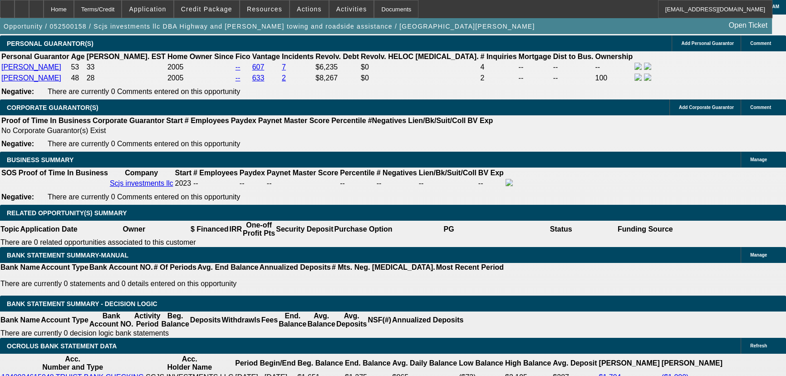
select select "0.2"
type input "$7,200.00"
type input "UNKNOWN"
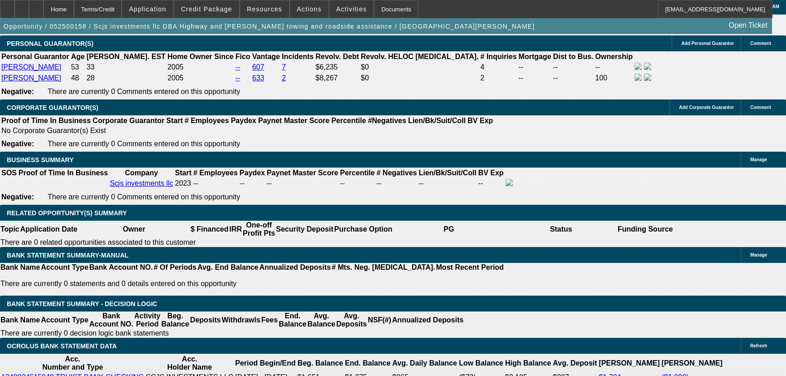
type input "$1,222.61"
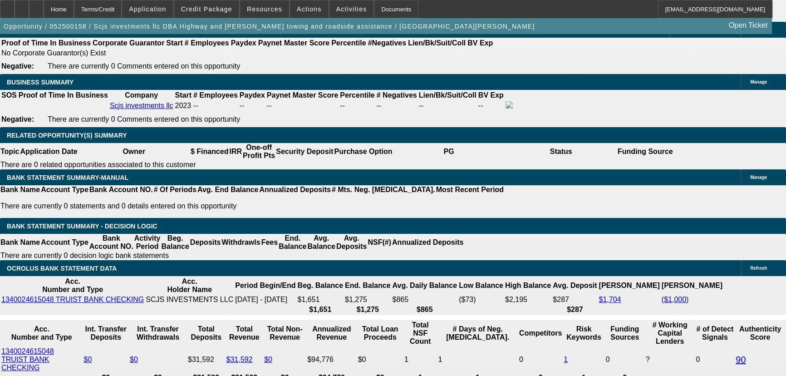
type input "2"
type input "$824.91"
type input "25"
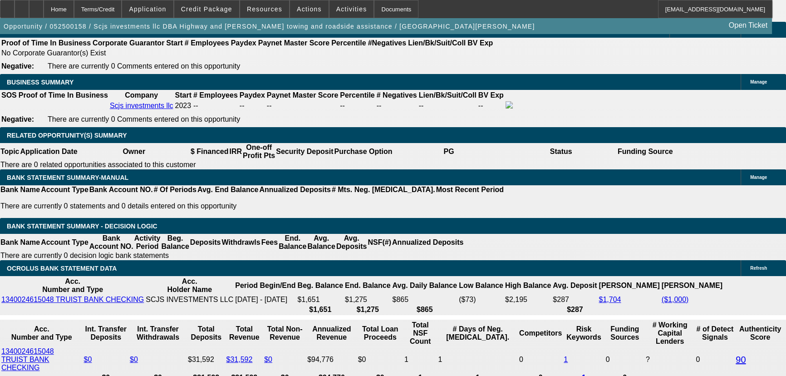
type input "$1,145.08"
type input "25"
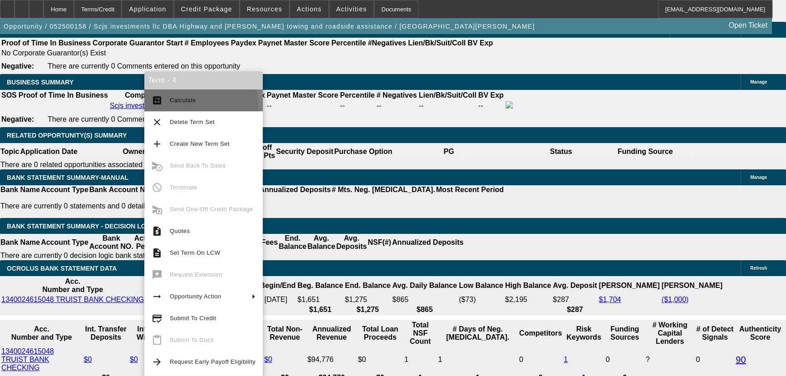
click at [165, 107] on button "calculate Calculate" at bounding box center [203, 100] width 118 height 22
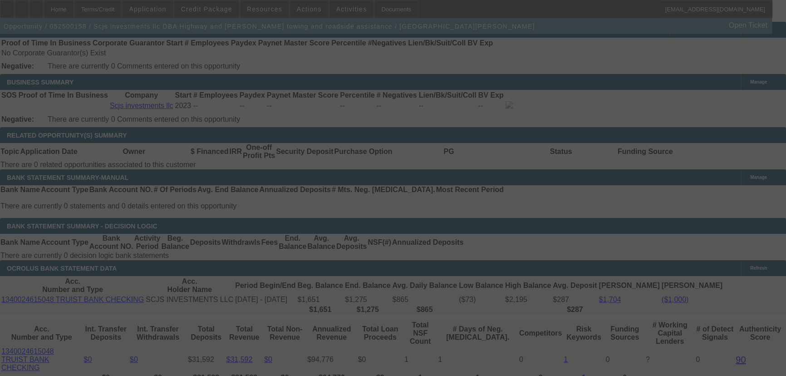
select select "0.2"
select select "0"
select select "6"
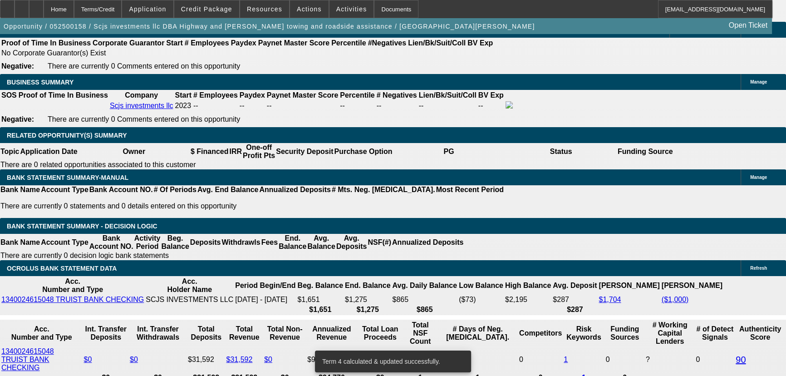
scroll to position [1575, 0]
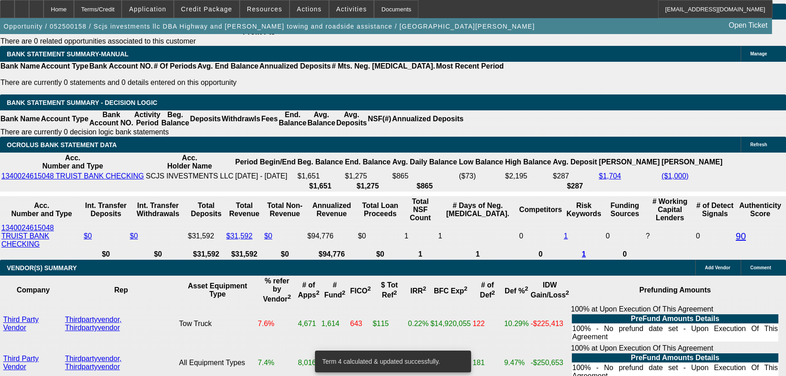
select select "2"
type input "$2,290.16"
type input "UNKNOWN"
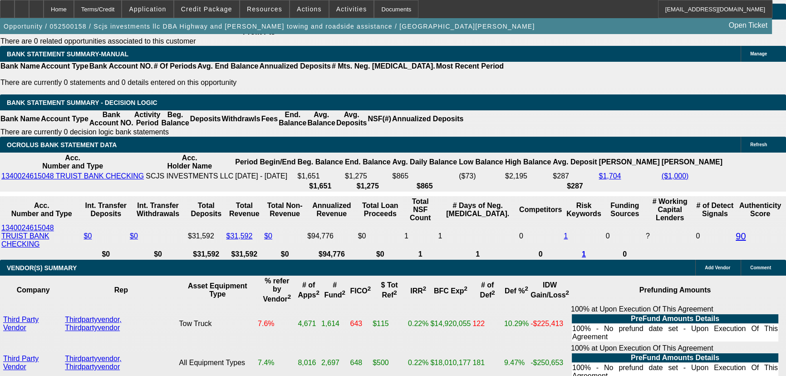
select select "2"
drag, startPoint x: 159, startPoint y: 61, endPoint x: 135, endPoint y: 61, distance: 23.6
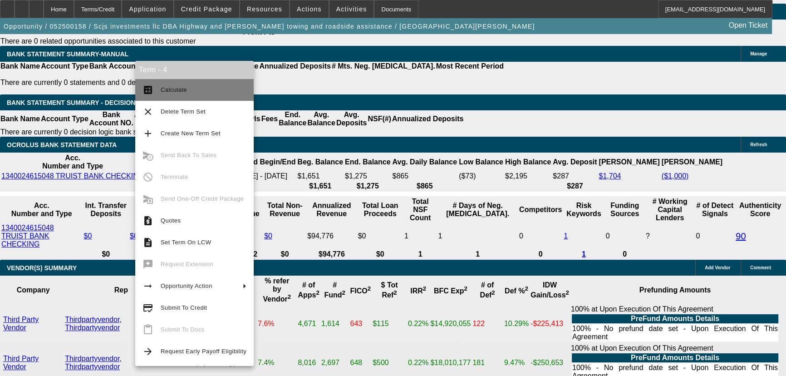
click at [168, 88] on span "Calculate" at bounding box center [174, 89] width 26 height 7
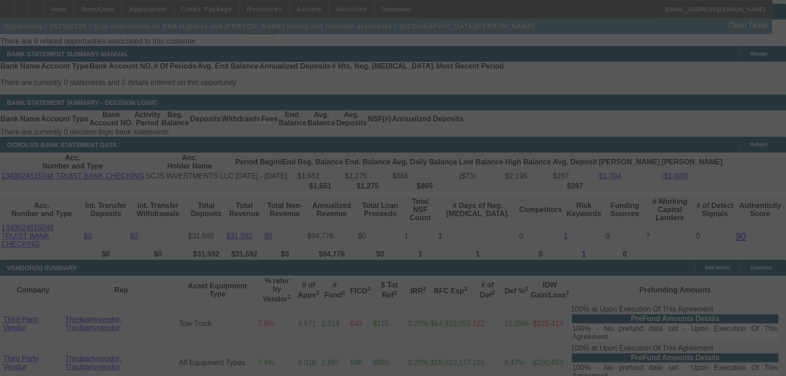
select select "0.2"
select select "2"
select select "0"
select select "6"
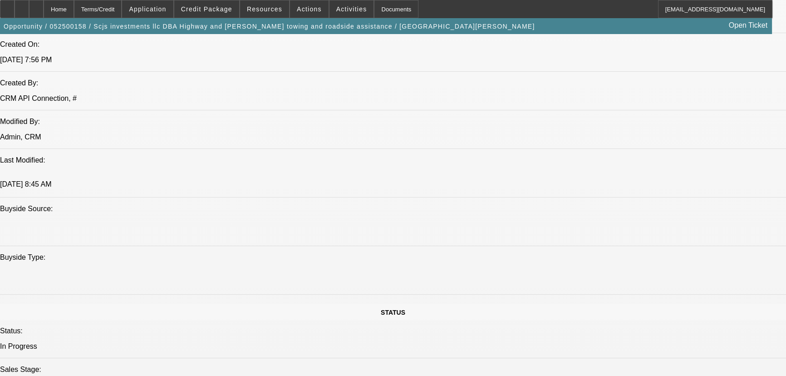
scroll to position [750, 0]
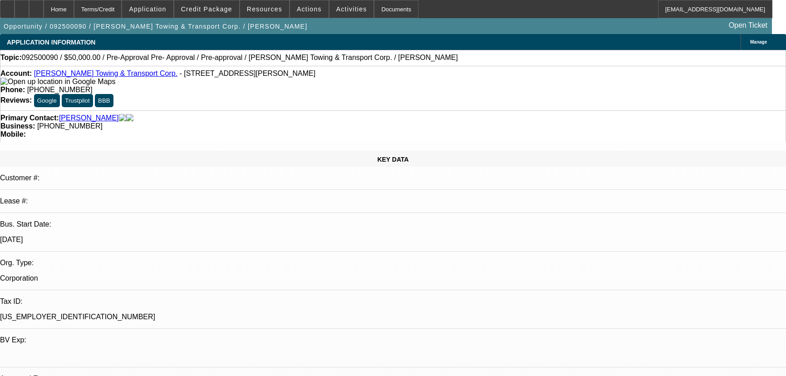
select select "0"
select select "2"
select select "0"
select select "1"
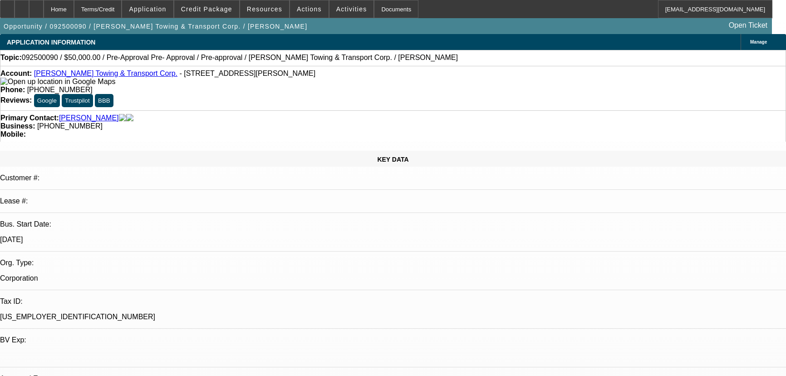
select select "0"
select select "2"
select select "0"
select select "1"
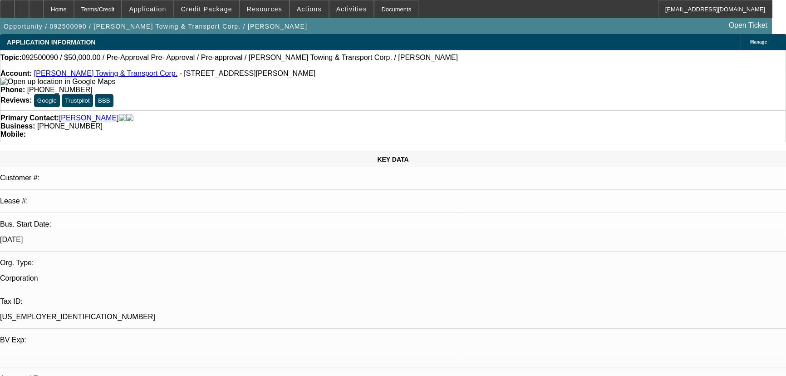
select select "0"
select select "0.1"
select select "4"
select select "0"
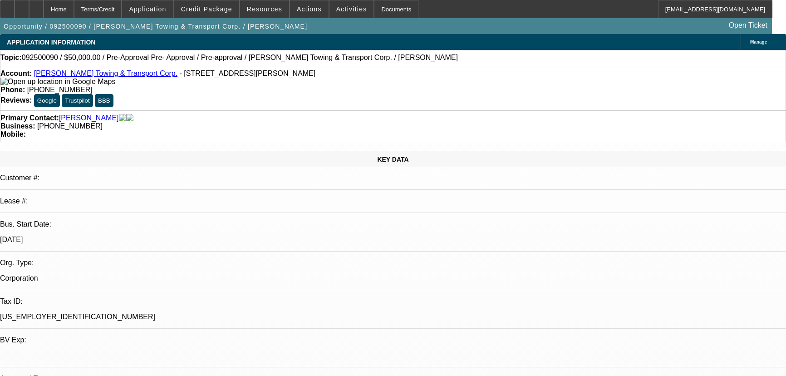
select select "0.1"
select select "4"
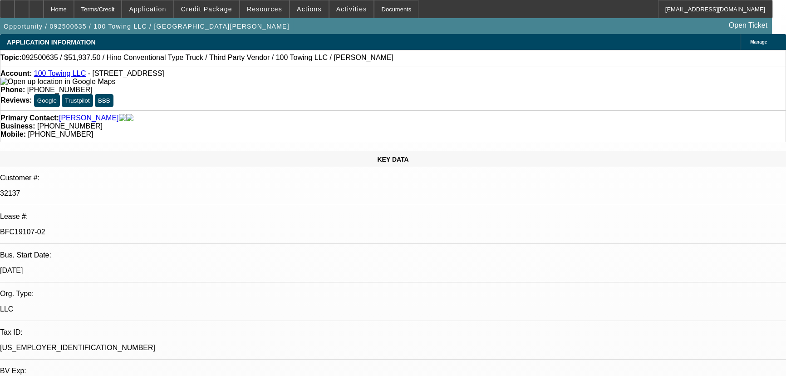
select select "0"
select select "2"
select select "0"
select select "6"
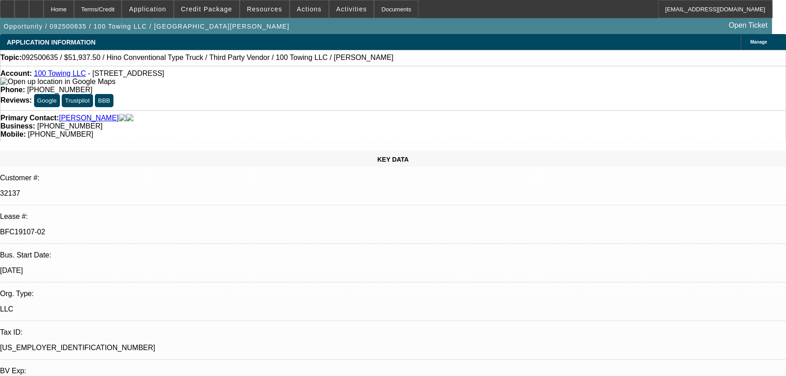
select select "0"
select select "2"
select select "0"
select select "6"
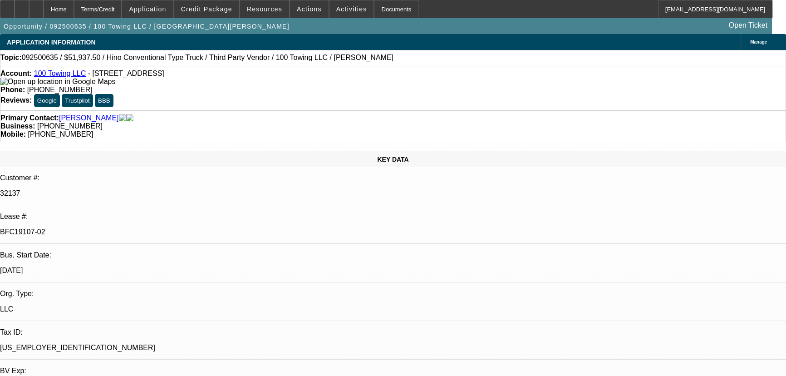
select select "2"
select select "0"
select select "6"
select select "0"
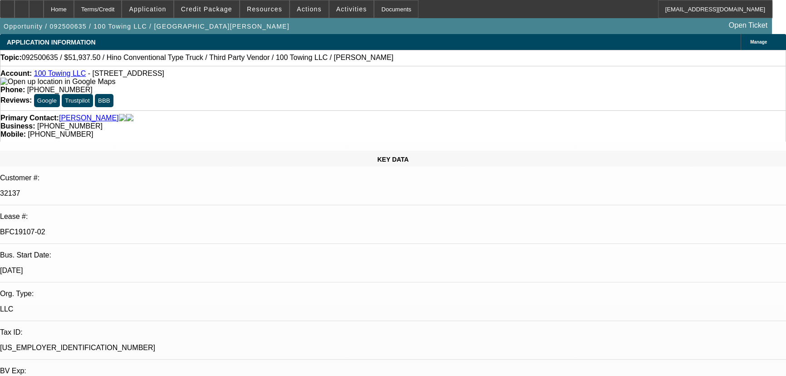
select select "0"
select select "3"
select select "0"
select select "6"
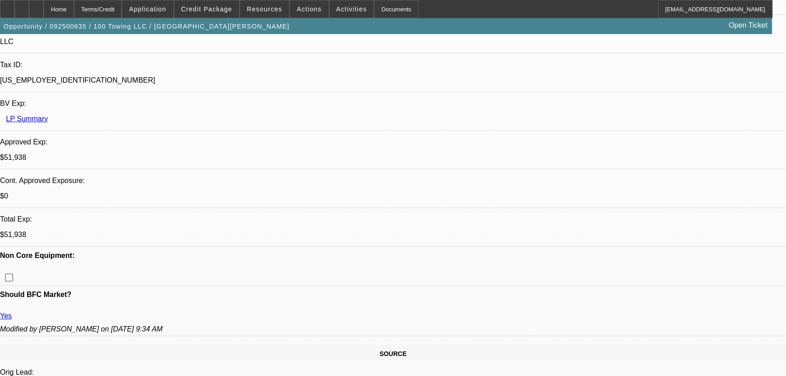
scroll to position [247, 0]
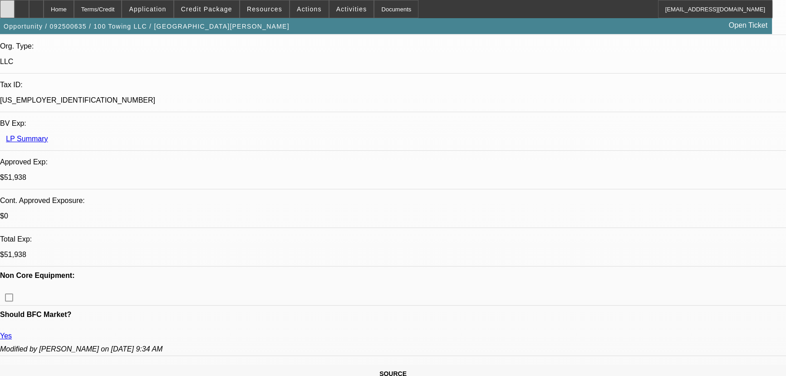
click at [15, 12] on div at bounding box center [7, 9] width 15 height 18
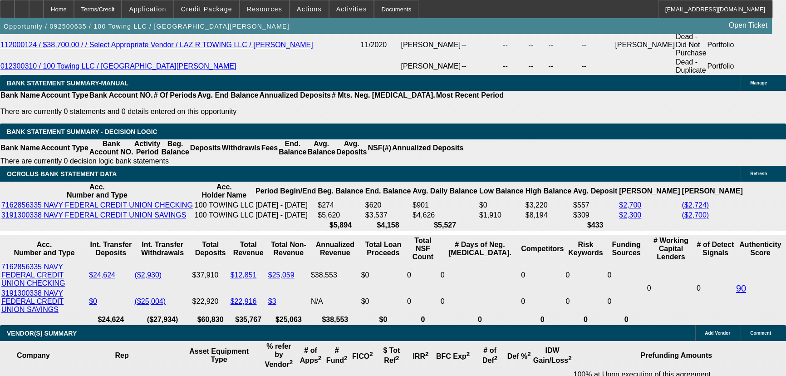
scroll to position [1774, 0]
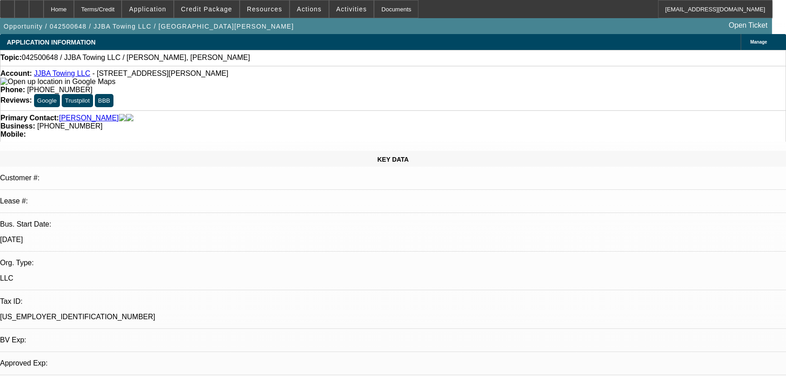
select select "0"
select select "2"
select select "0.1"
select select "4"
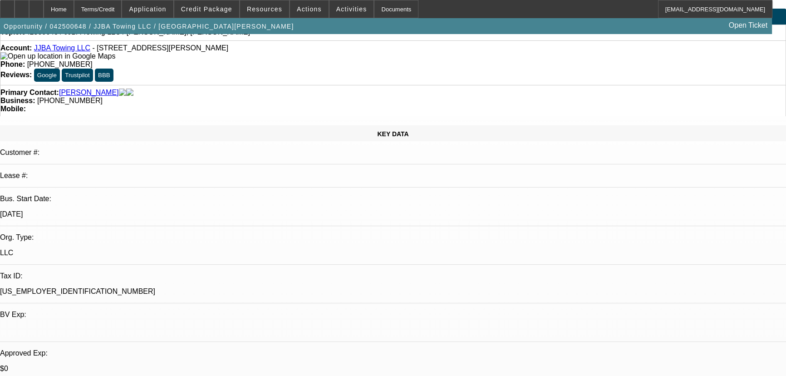
scroll to position [123, 0]
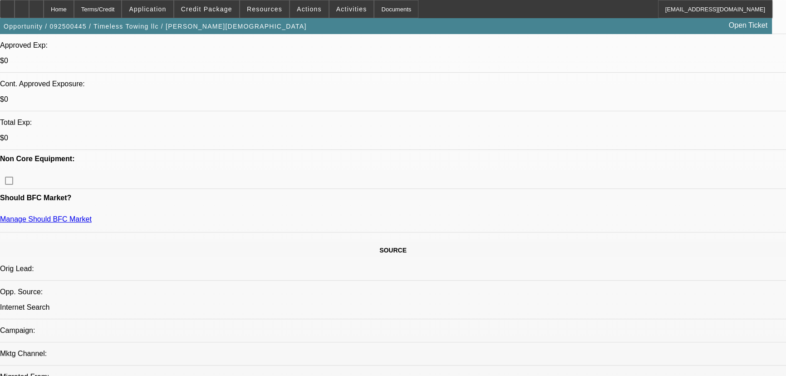
select select "0"
select select "2"
select select "0"
select select "6"
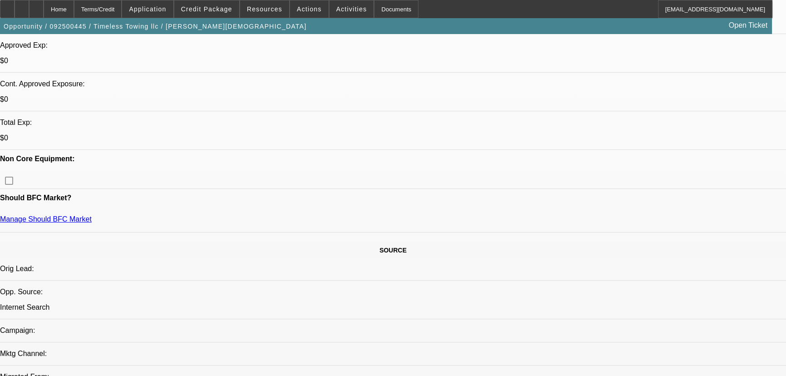
select select "0.2"
select select "2"
select select "0"
select select "6"
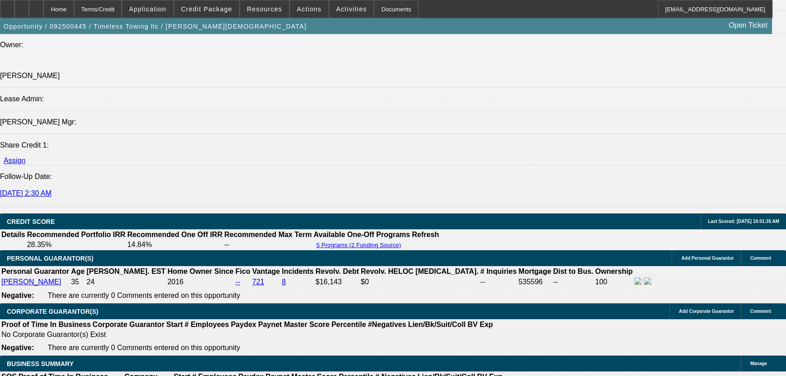
scroll to position [1113, 0]
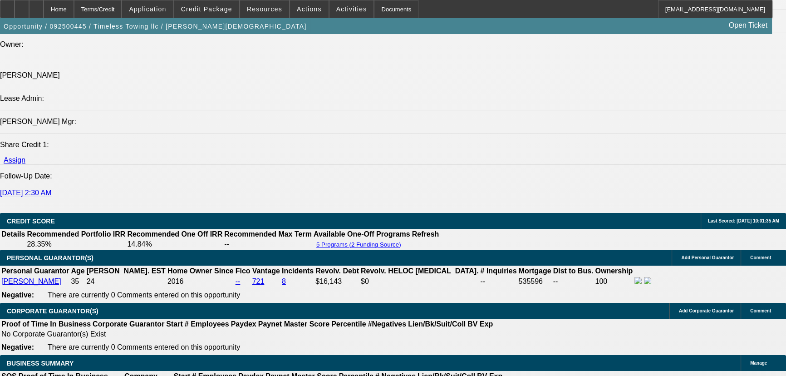
drag, startPoint x: 596, startPoint y: 35, endPoint x: 599, endPoint y: 41, distance: 6.9
radio input "true"
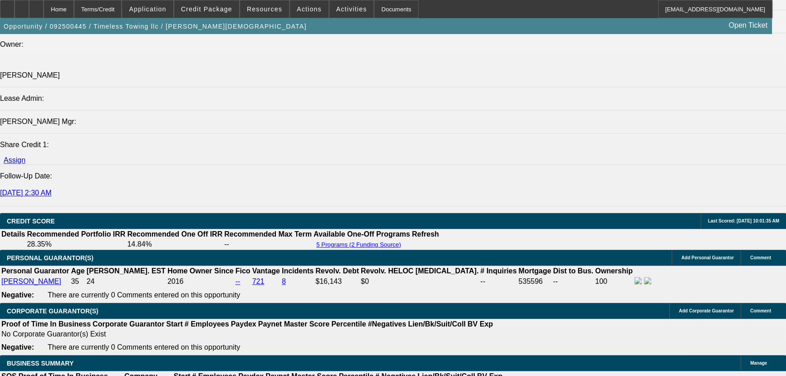
type textarea "Won't have 401k money for 3 weeks"
radio input "true"
